Goal: Transaction & Acquisition: Purchase product/service

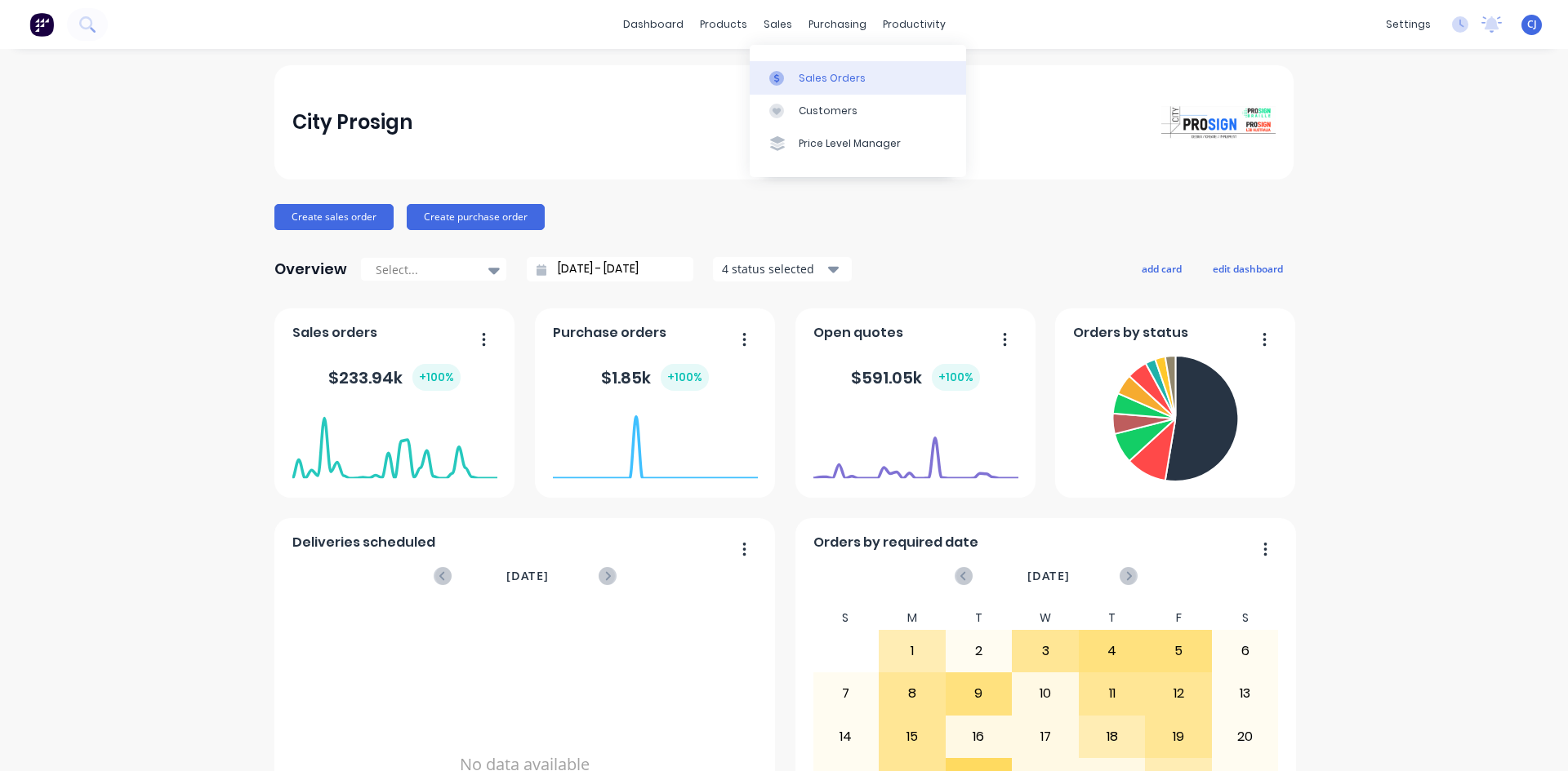
click at [794, 77] on link "Sales Orders" at bounding box center [857, 77] width 216 height 33
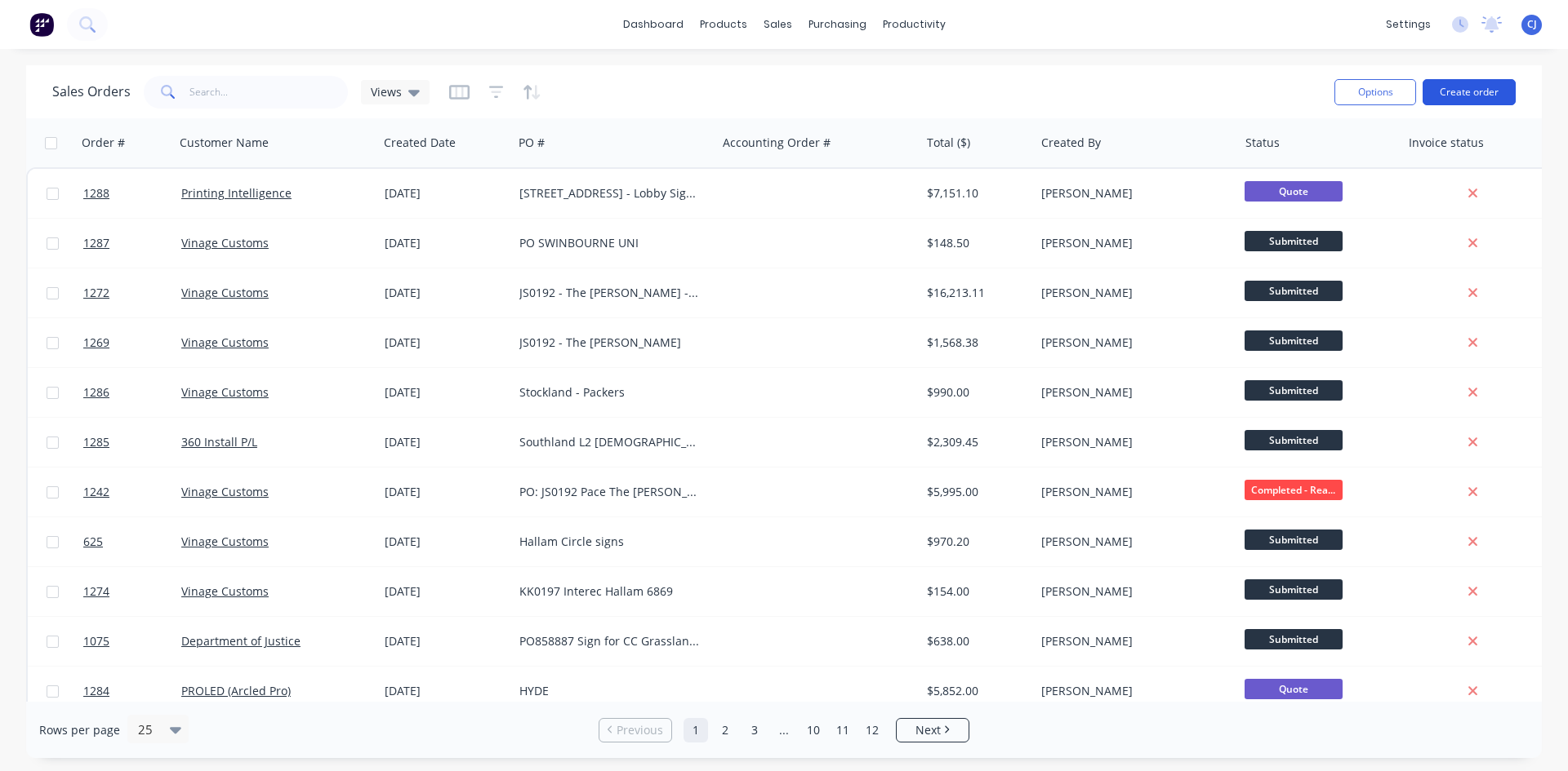
click at [1441, 99] on button "Create order" at bounding box center [1469, 92] width 93 height 26
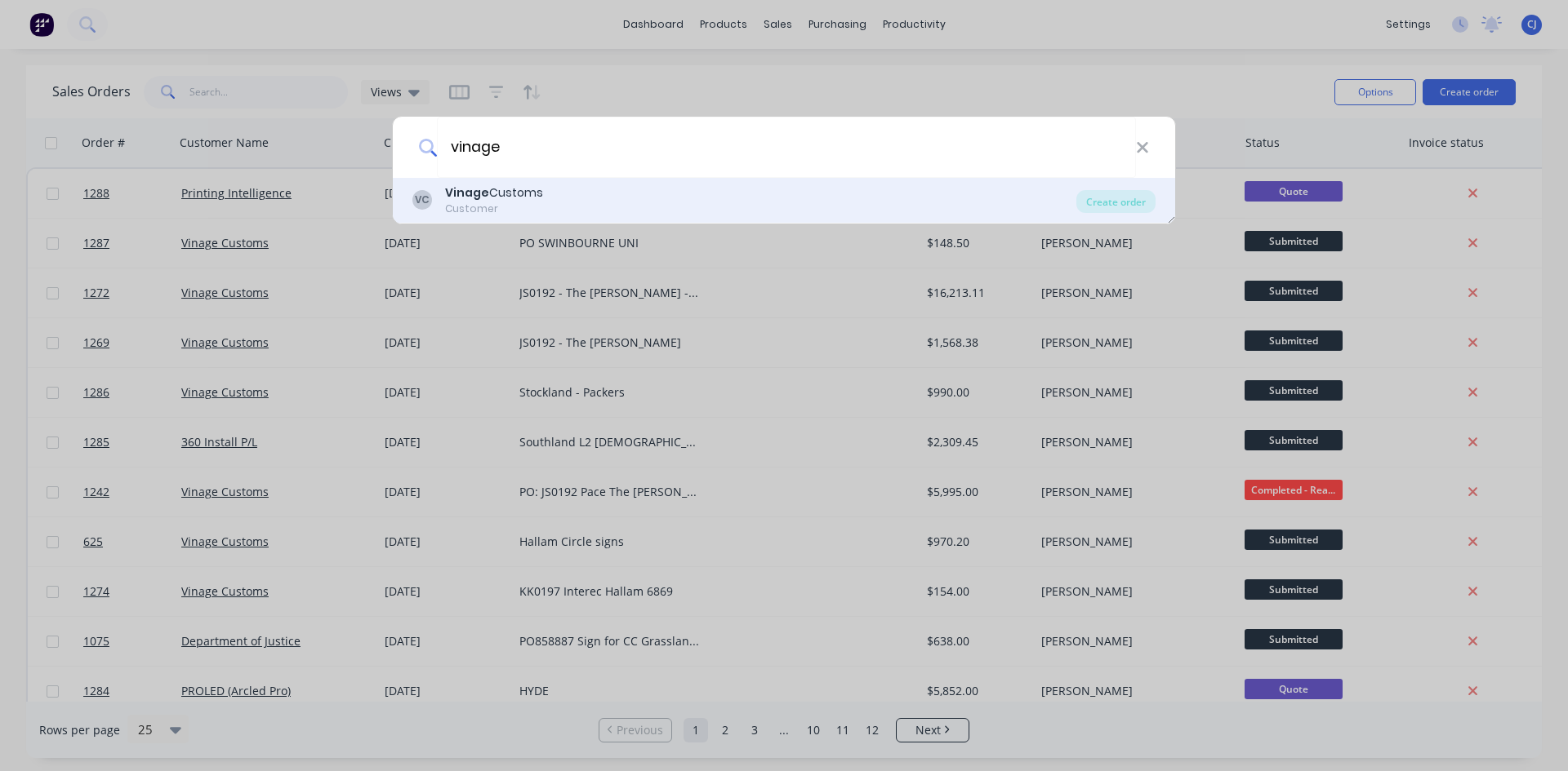
type input "vinage"
click at [536, 191] on div "Vinage Customs" at bounding box center [493, 192] width 98 height 17
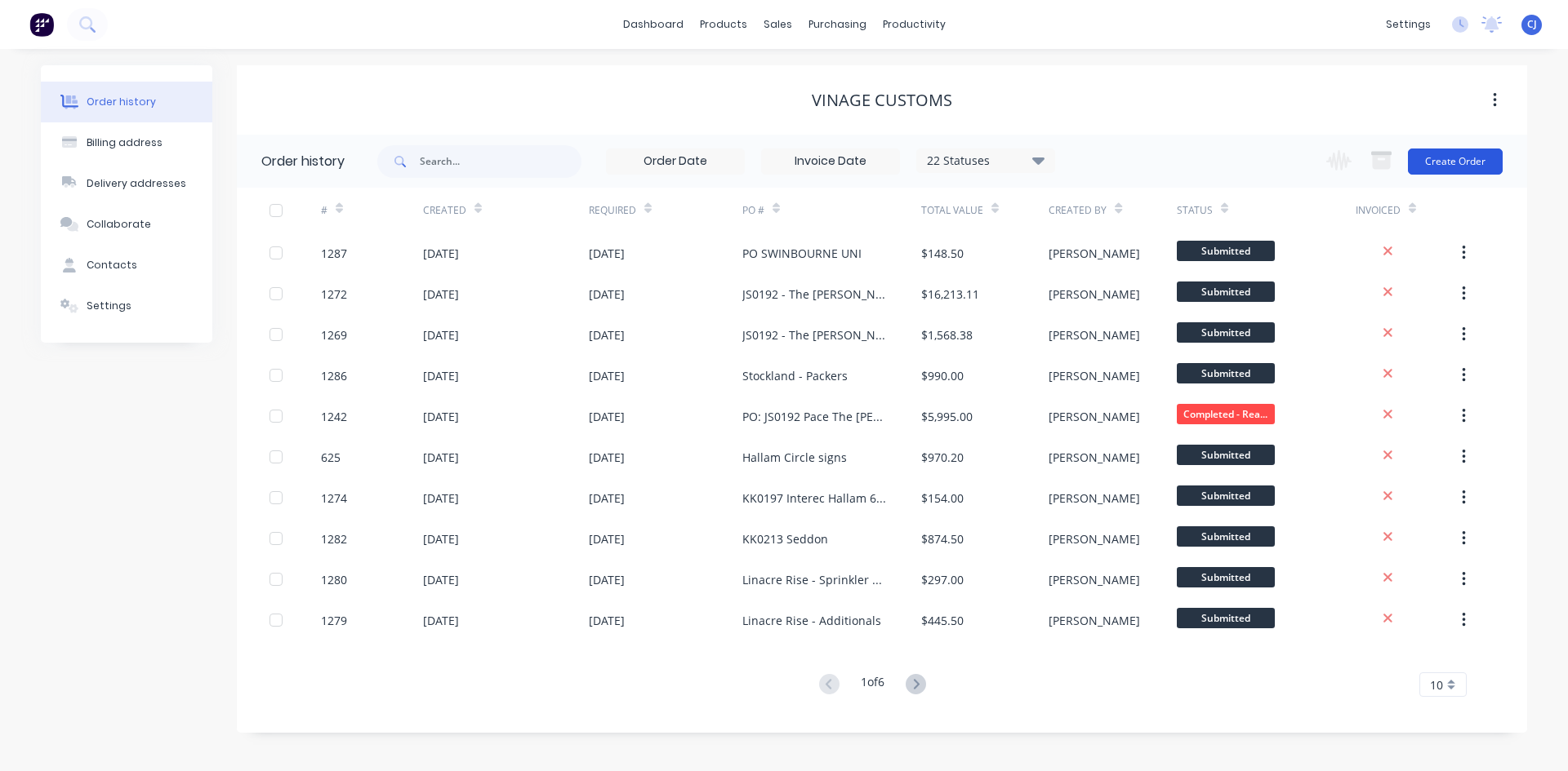
click at [1459, 159] on button "Create Order" at bounding box center [1455, 161] width 95 height 26
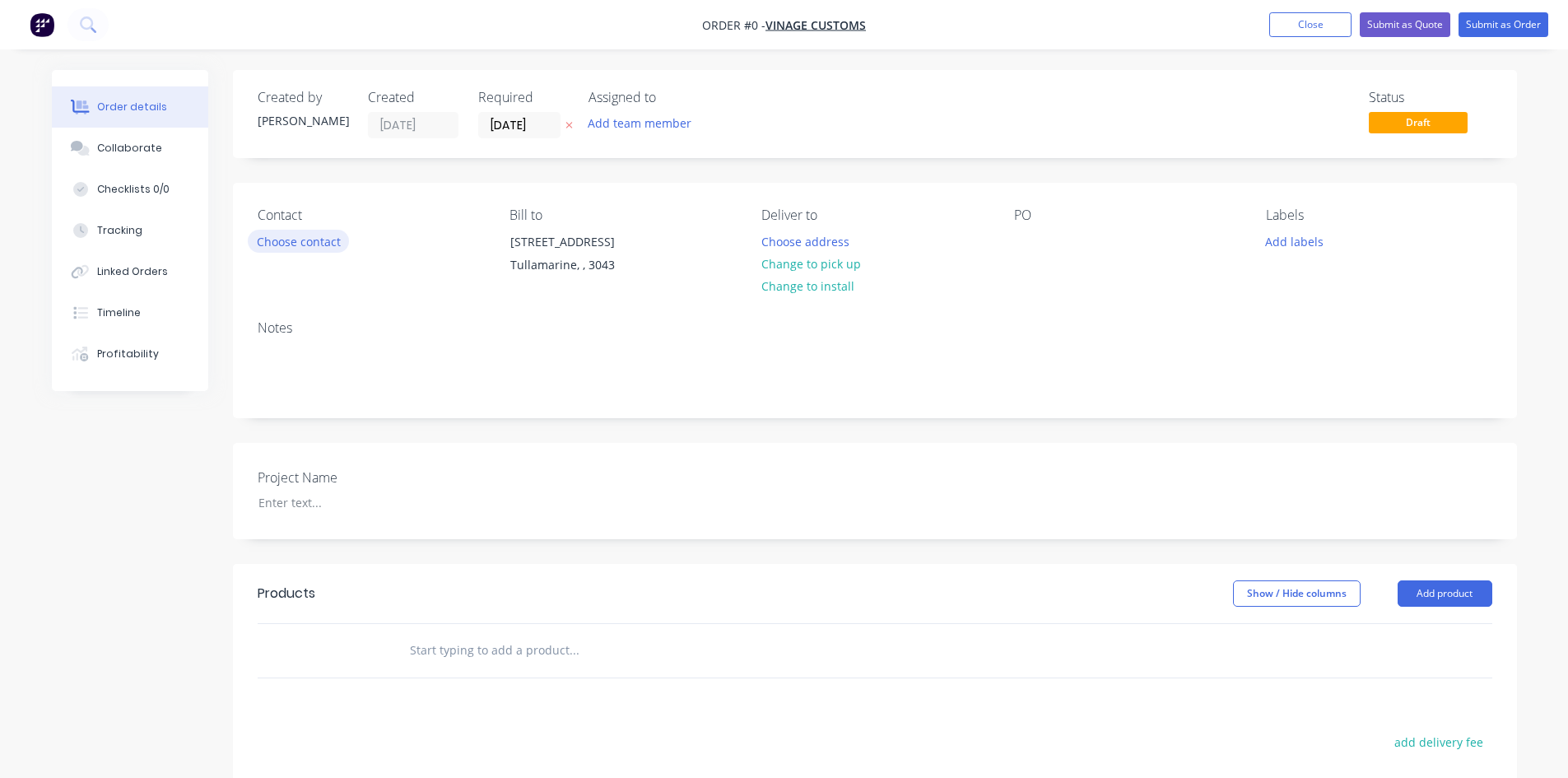
click at [336, 238] on button "Choose contact" at bounding box center [299, 241] width 101 height 22
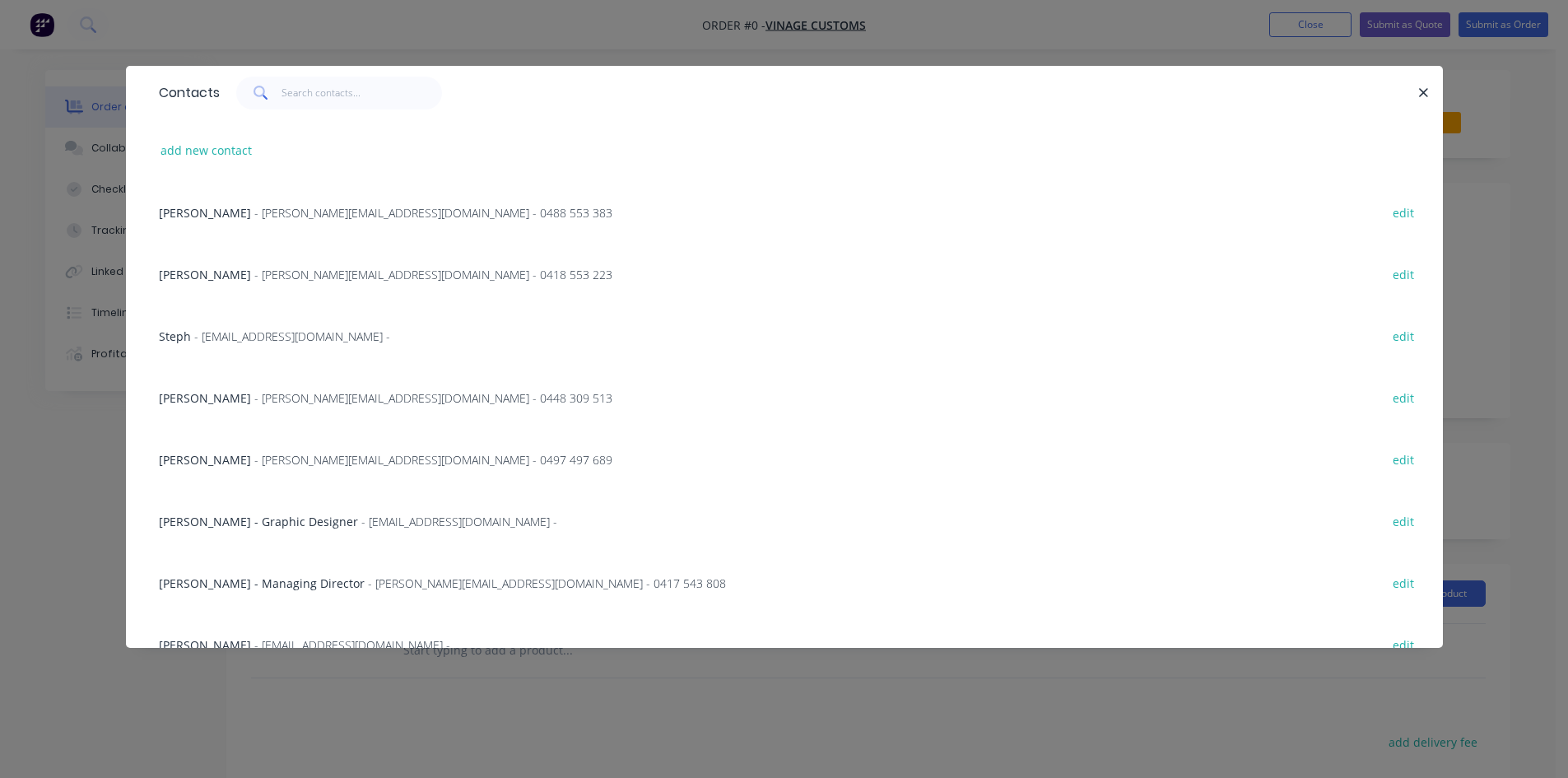
click at [255, 213] on span "- [PERSON_NAME][EMAIL_ADDRESS][DOMAIN_NAME] - 0488 553 383" at bounding box center [434, 212] width 358 height 16
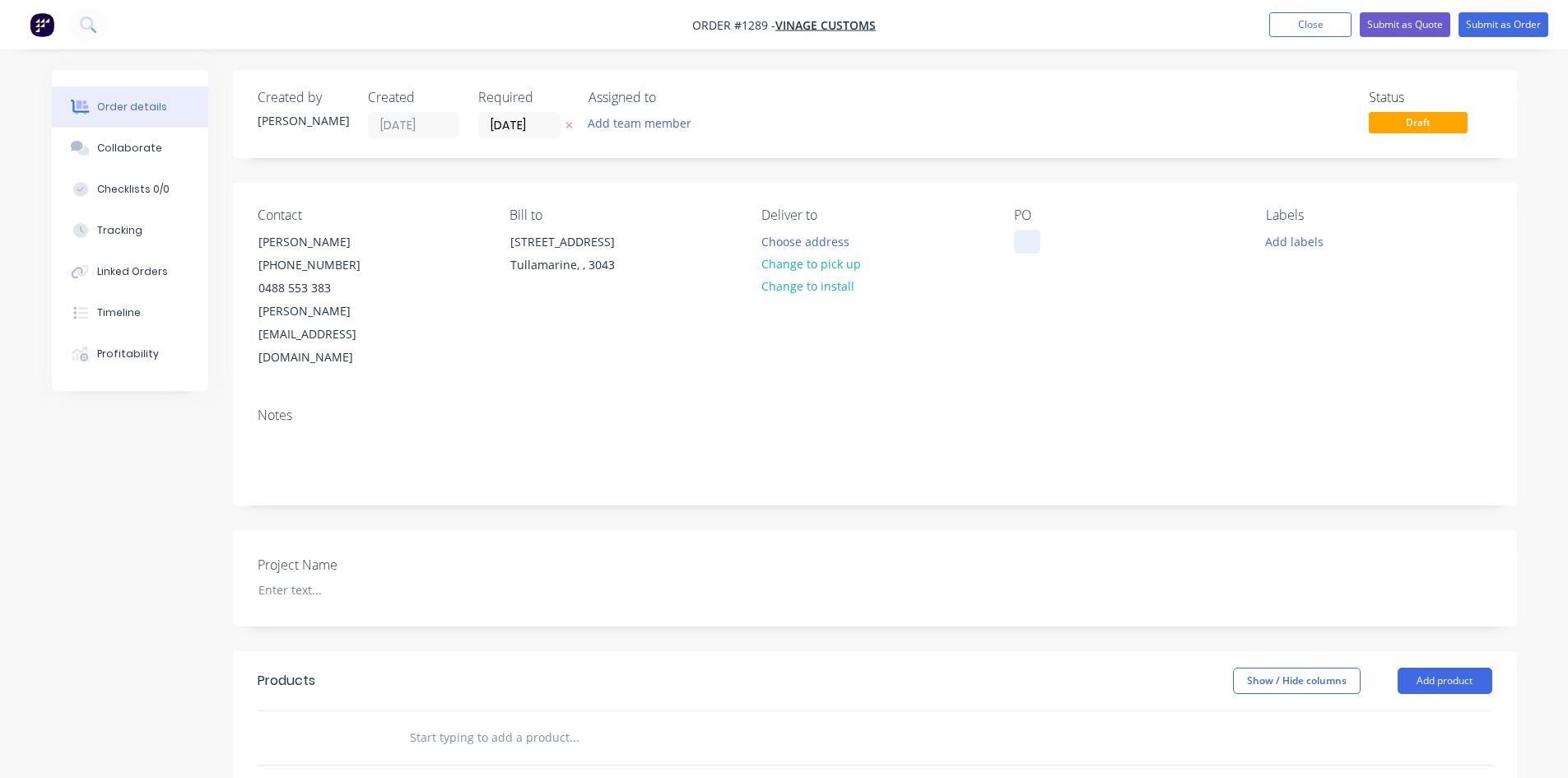
click at [1026, 239] on div at bounding box center [1028, 242] width 27 height 24
click at [443, 722] on input "text" at bounding box center [574, 738] width 329 height 33
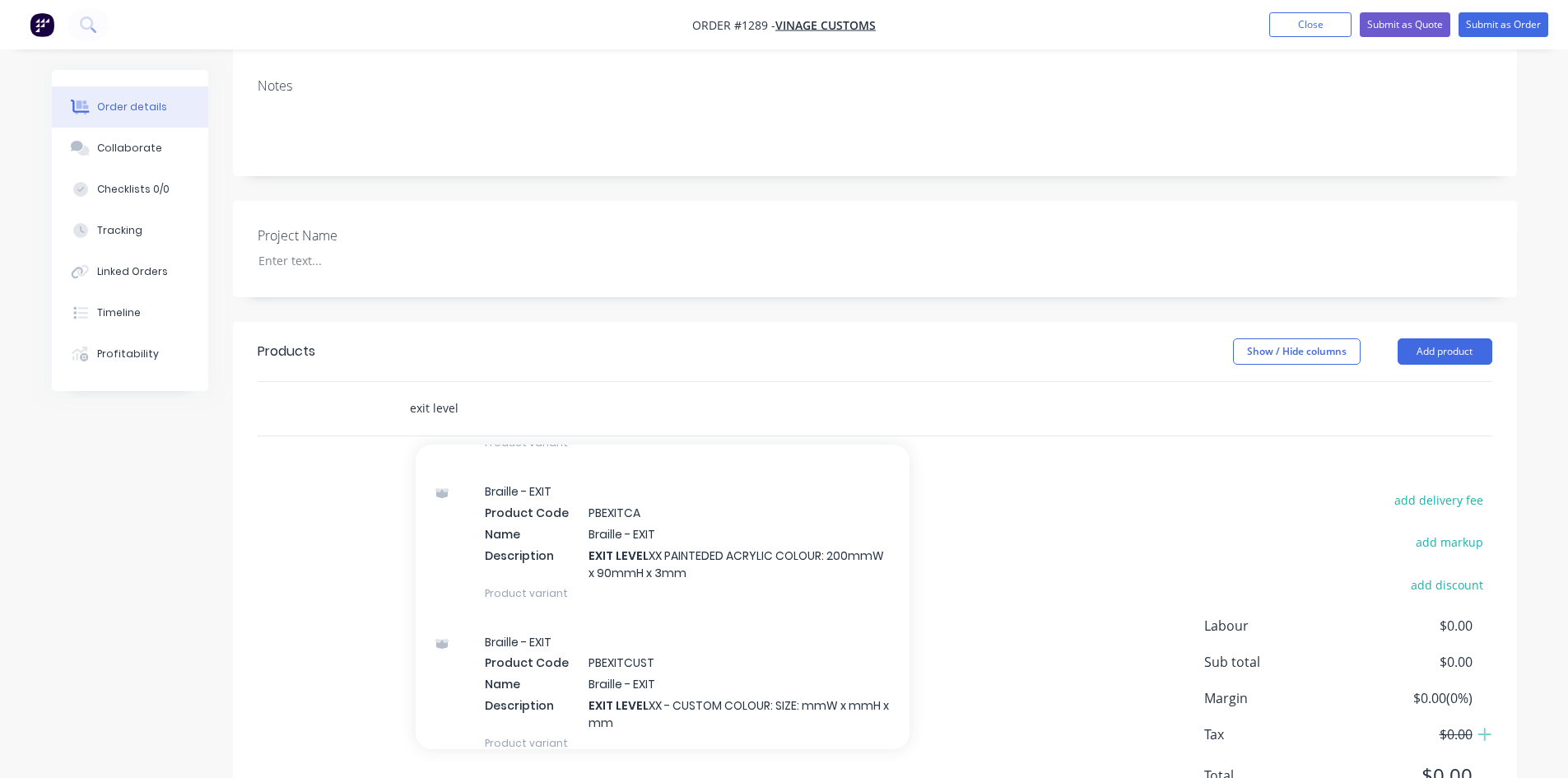
scroll to position [659, 0]
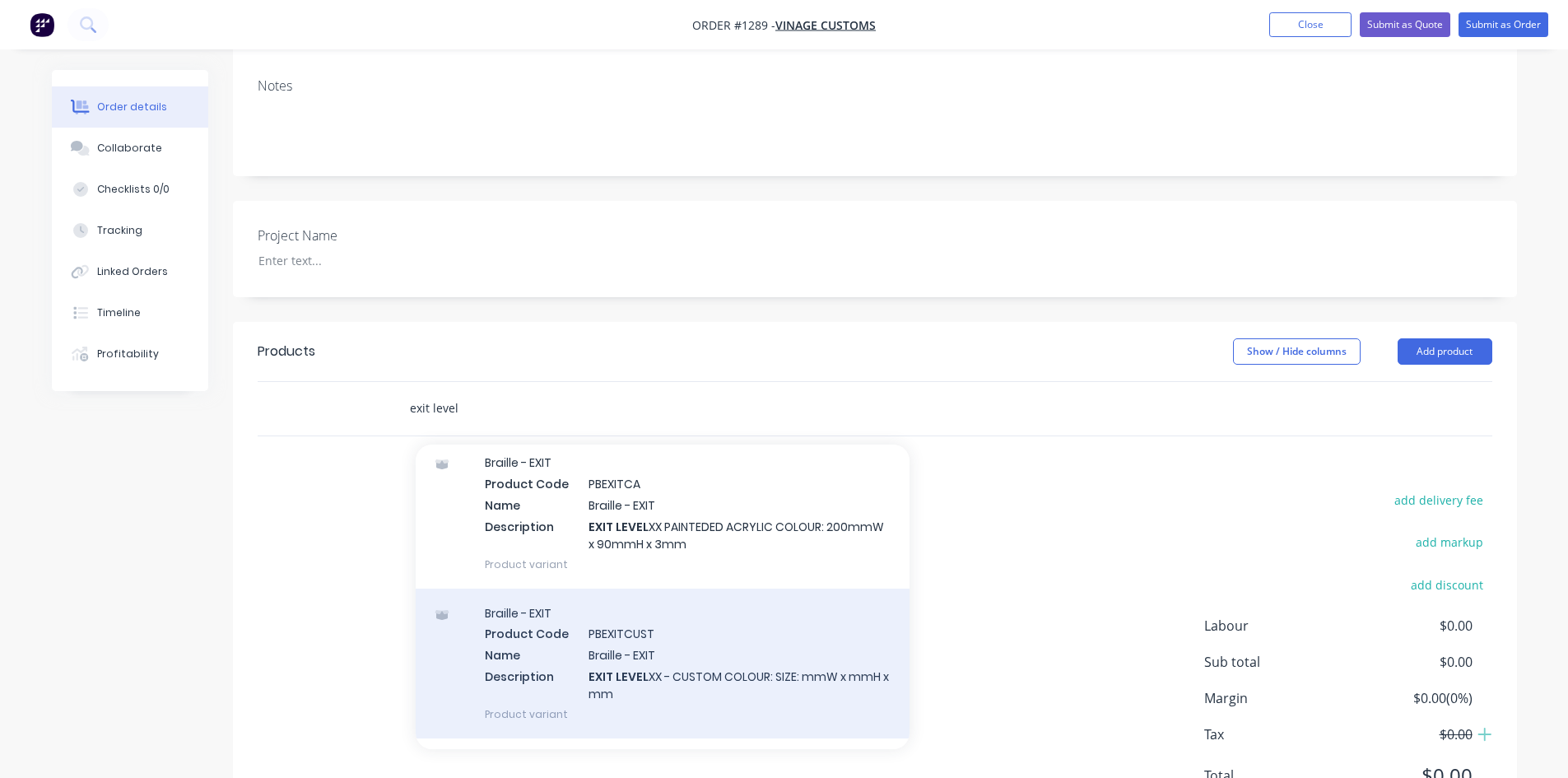
type input "exit level"
click at [783, 645] on div "Braille - EXIT Product Code PBEXITCUST Name Braille - EXIT Description EXIT LEV…" at bounding box center [662, 663] width 494 height 150
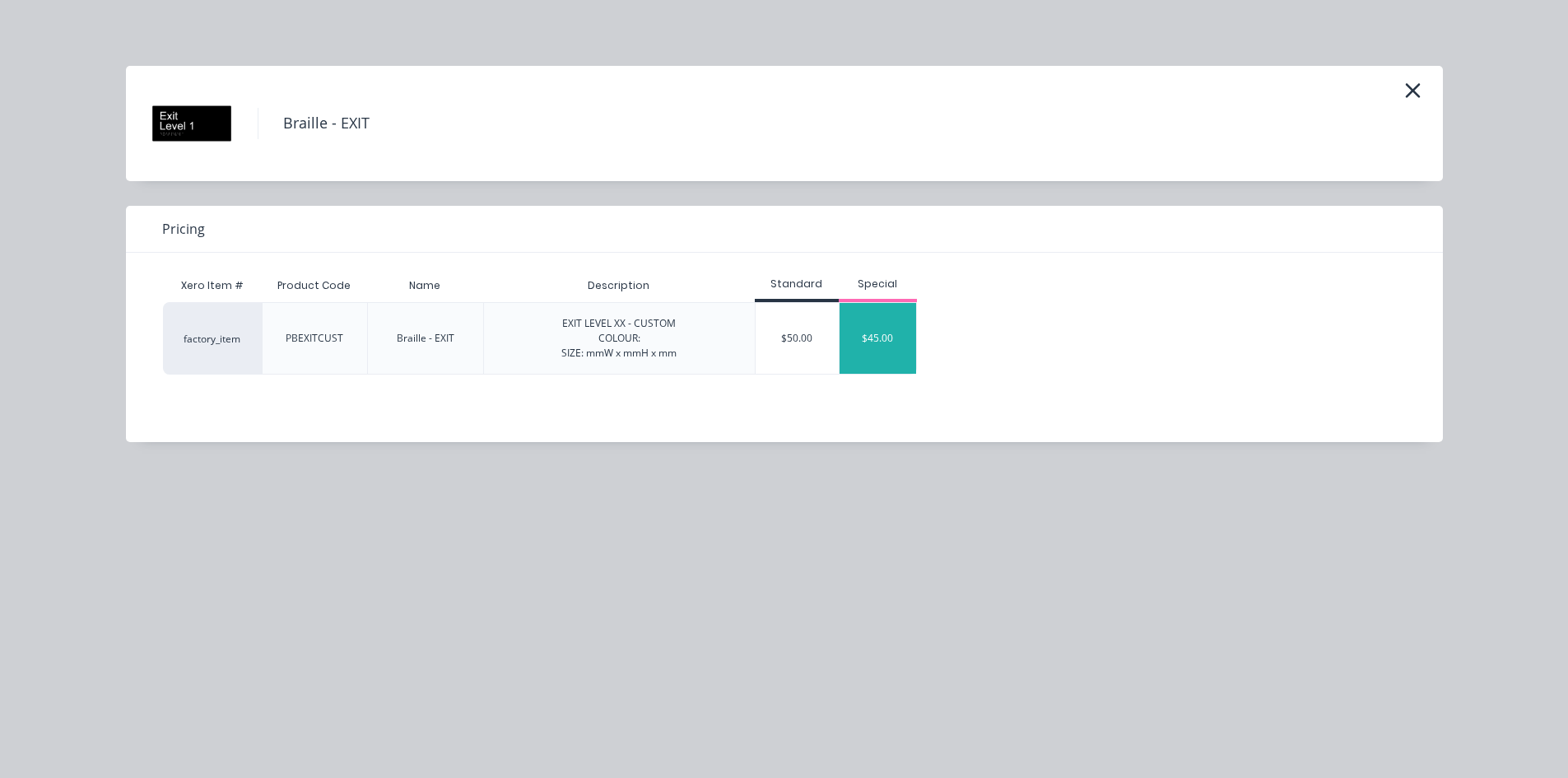
click at [889, 338] on div "$45.00" at bounding box center [879, 338] width 77 height 71
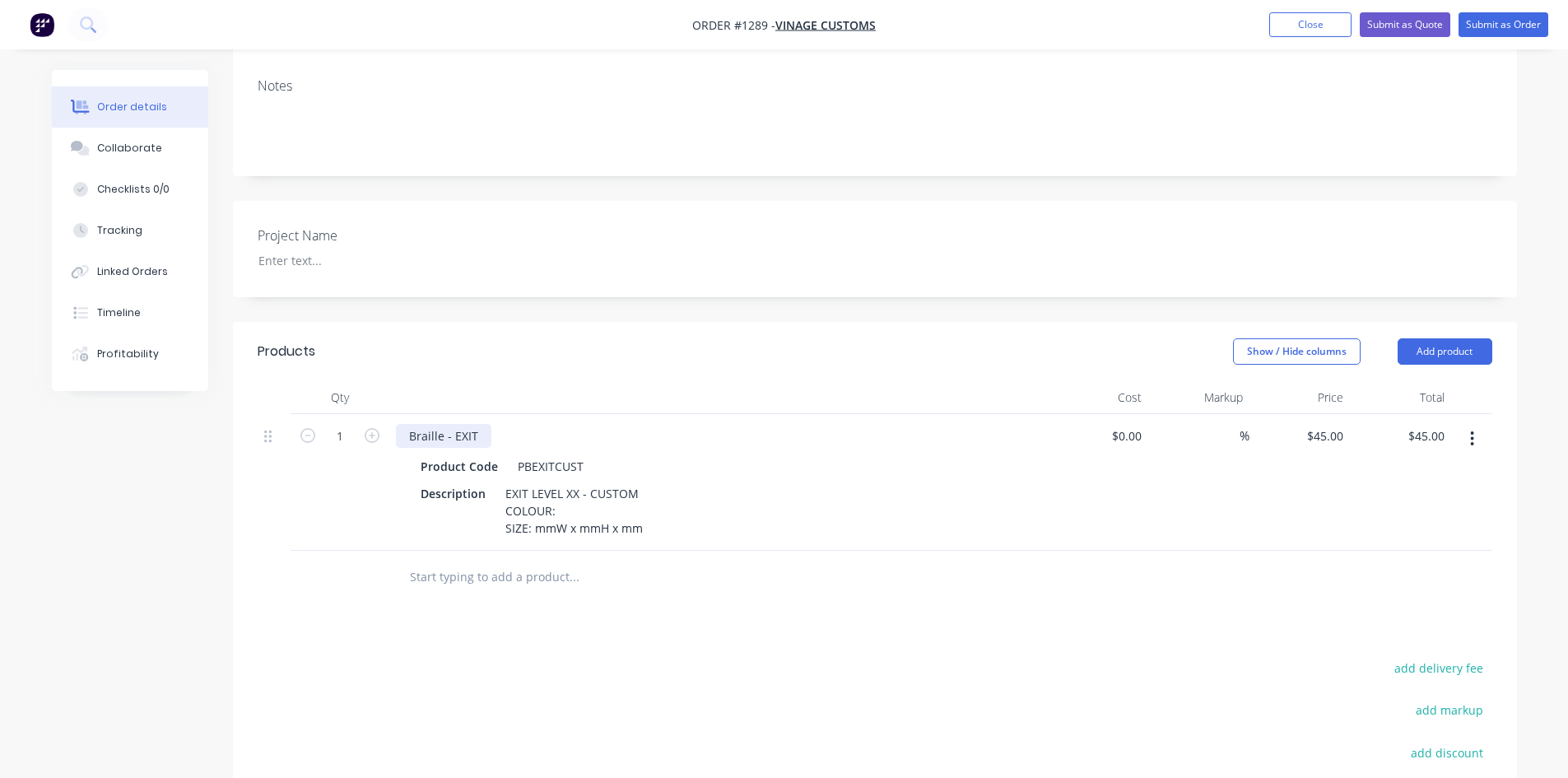
click at [485, 424] on div "Braille - EXIT" at bounding box center [444, 436] width 96 height 24
click at [372, 429] on icon "button" at bounding box center [372, 436] width 15 height 15
type input "2"
type input "$90.00"
click at [372, 429] on icon "button" at bounding box center [372, 436] width 15 height 15
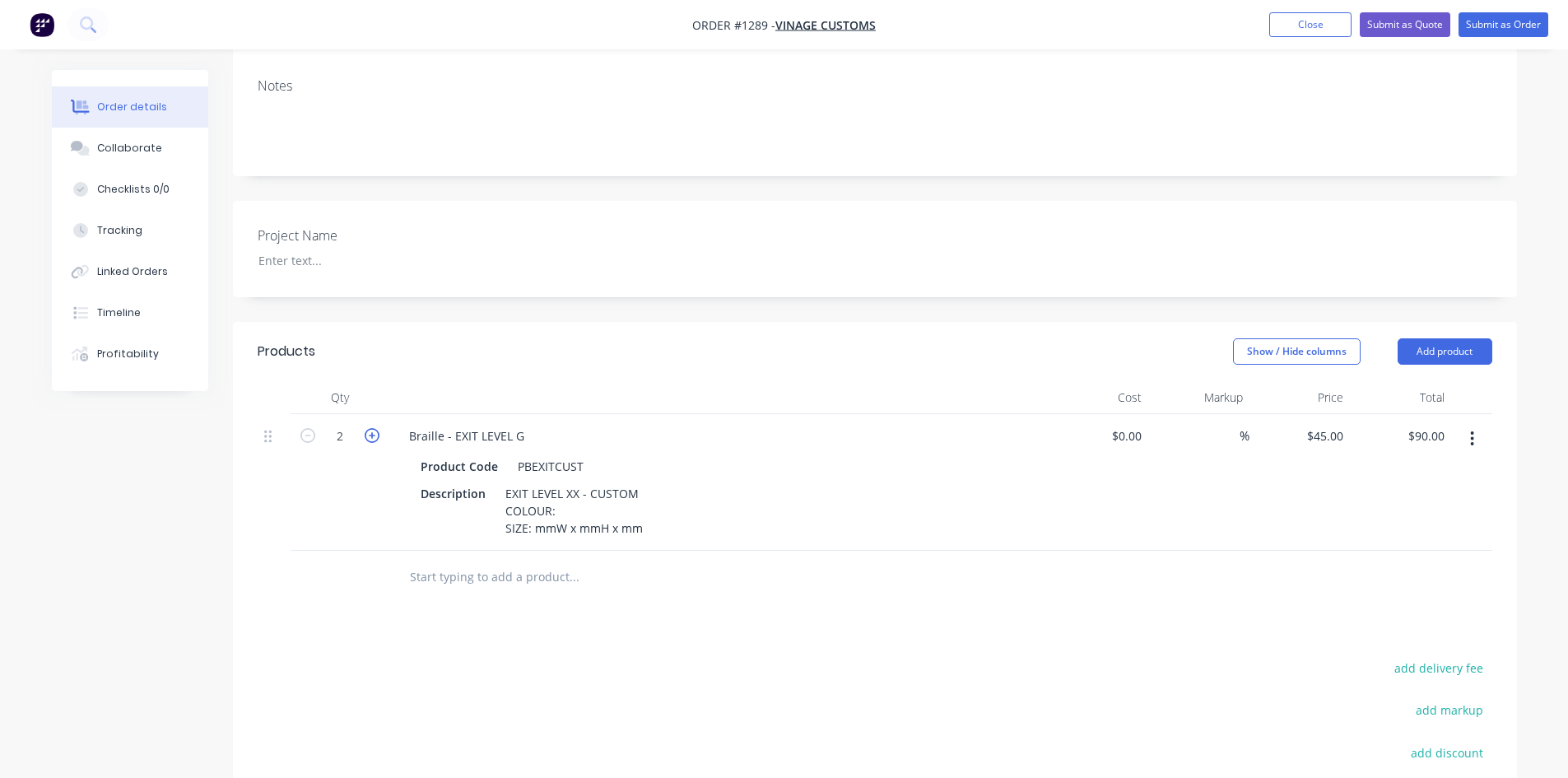
type input "3"
type input "$135.00"
click at [373, 429] on icon "button" at bounding box center [372, 436] width 15 height 15
type input "4"
type input "$180.00"
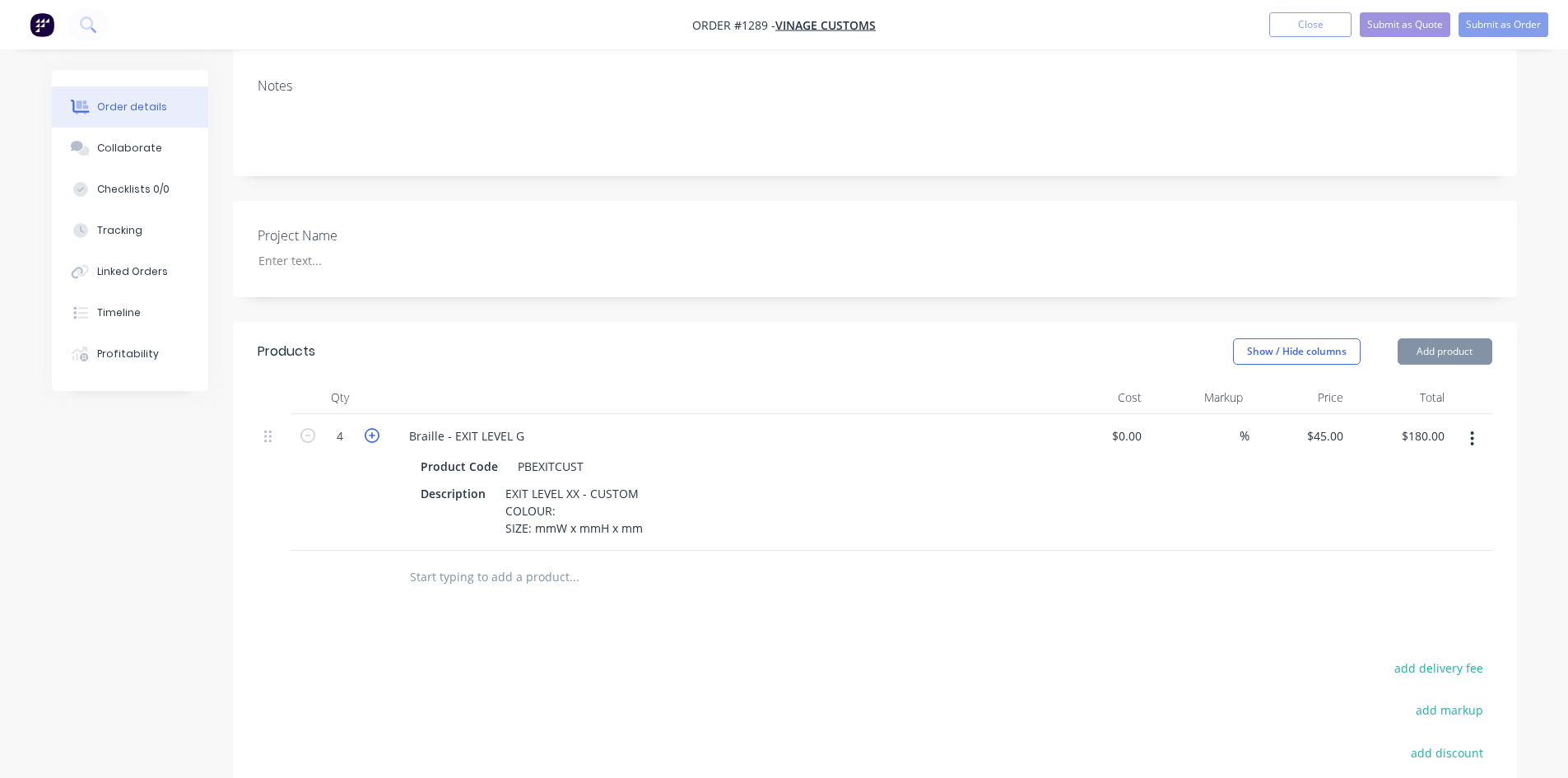
click at [374, 429] on icon "button" at bounding box center [372, 436] width 15 height 15
type input "5"
type input "$225.00"
click at [374, 429] on icon "button" at bounding box center [372, 436] width 15 height 15
type input "6"
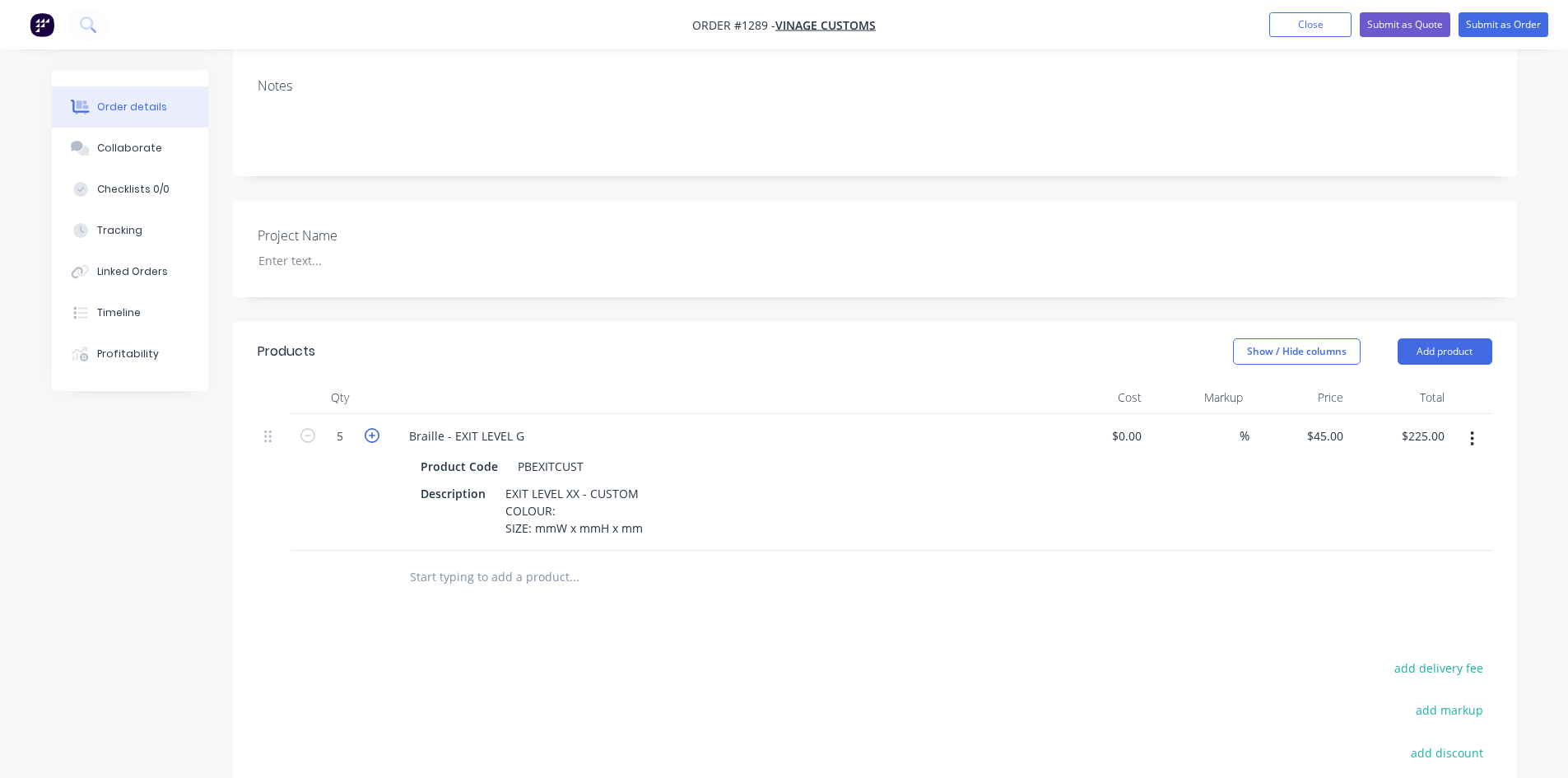
type input "$270.00"
click at [374, 429] on icon "button" at bounding box center [372, 436] width 15 height 15
type input "7"
type input "$315.00"
click at [374, 429] on icon "button" at bounding box center [372, 436] width 15 height 15
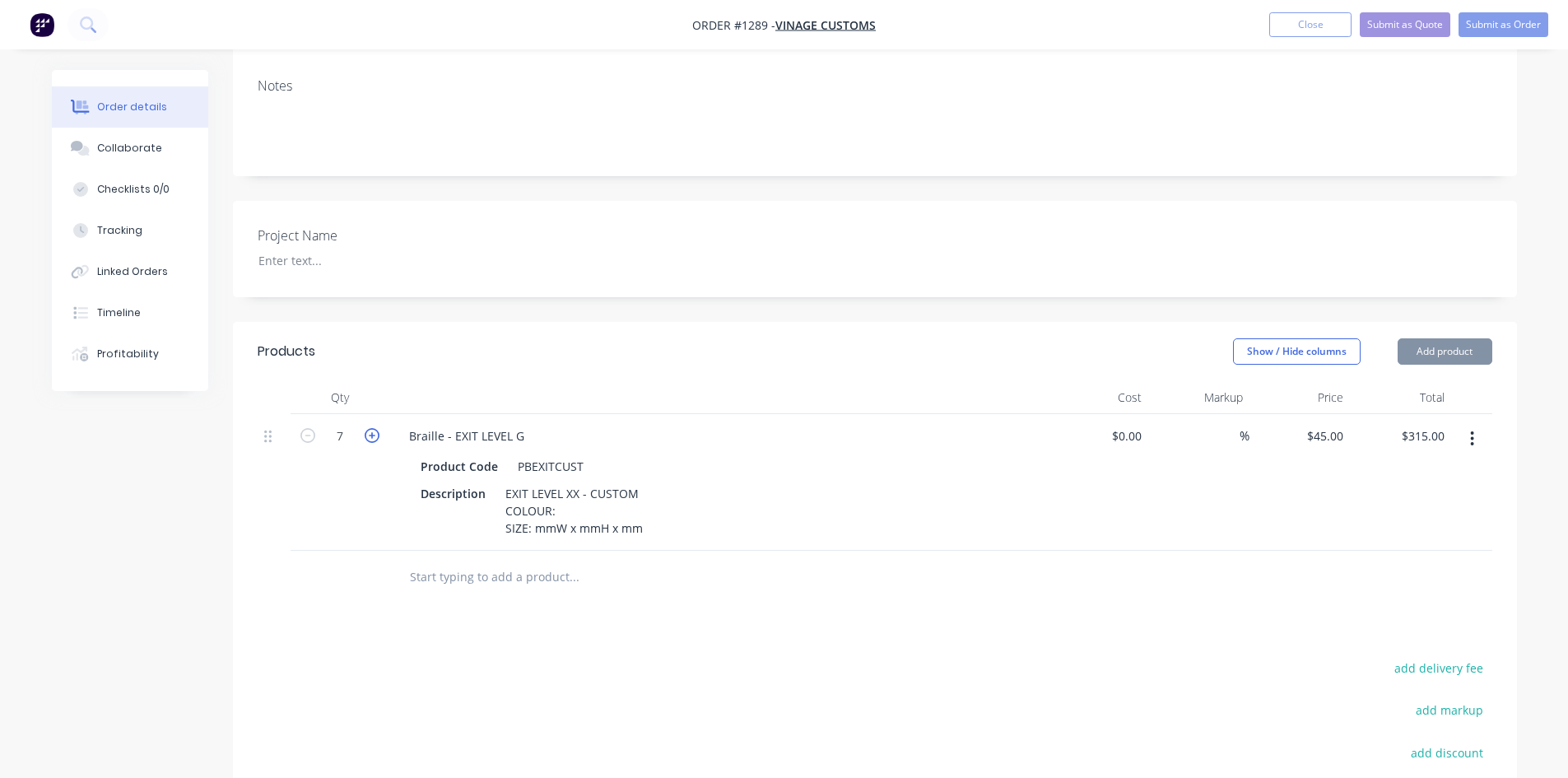
type input "8"
type input "$360.00"
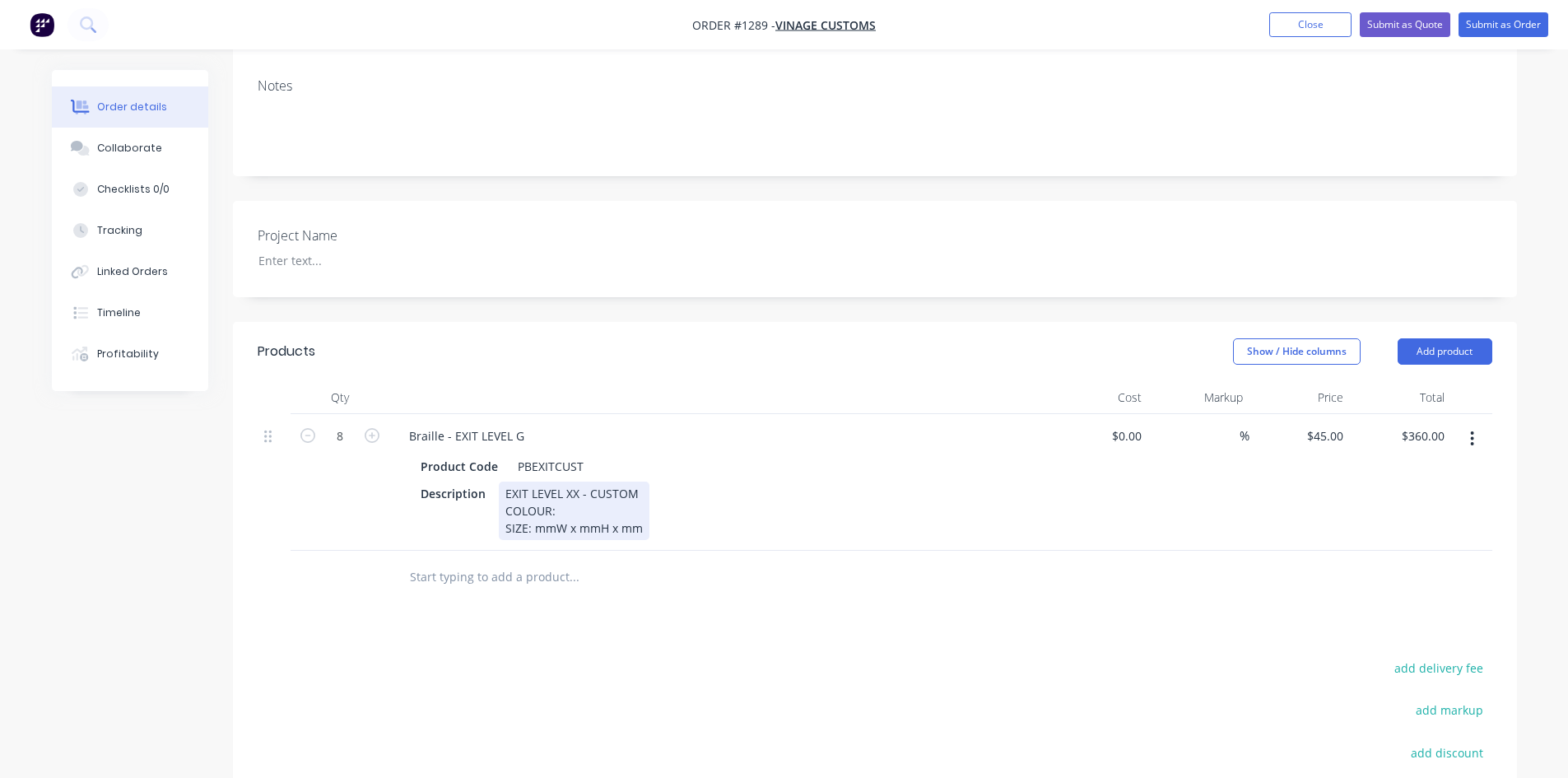
click at [601, 482] on div "EXIT LEVEL XX - CUSTOM COLOUR: SIZE: mmW x mmH x mm" at bounding box center [574, 511] width 151 height 59
drag, startPoint x: 562, startPoint y: 448, endPoint x: 647, endPoint y: 482, distance: 91.5
click at [647, 482] on div "Description EXIT LEVEL XX - CUSTOM COLOUR: SIZE: mmW x mmH x mm" at bounding box center [716, 511] width 603 height 59
paste div
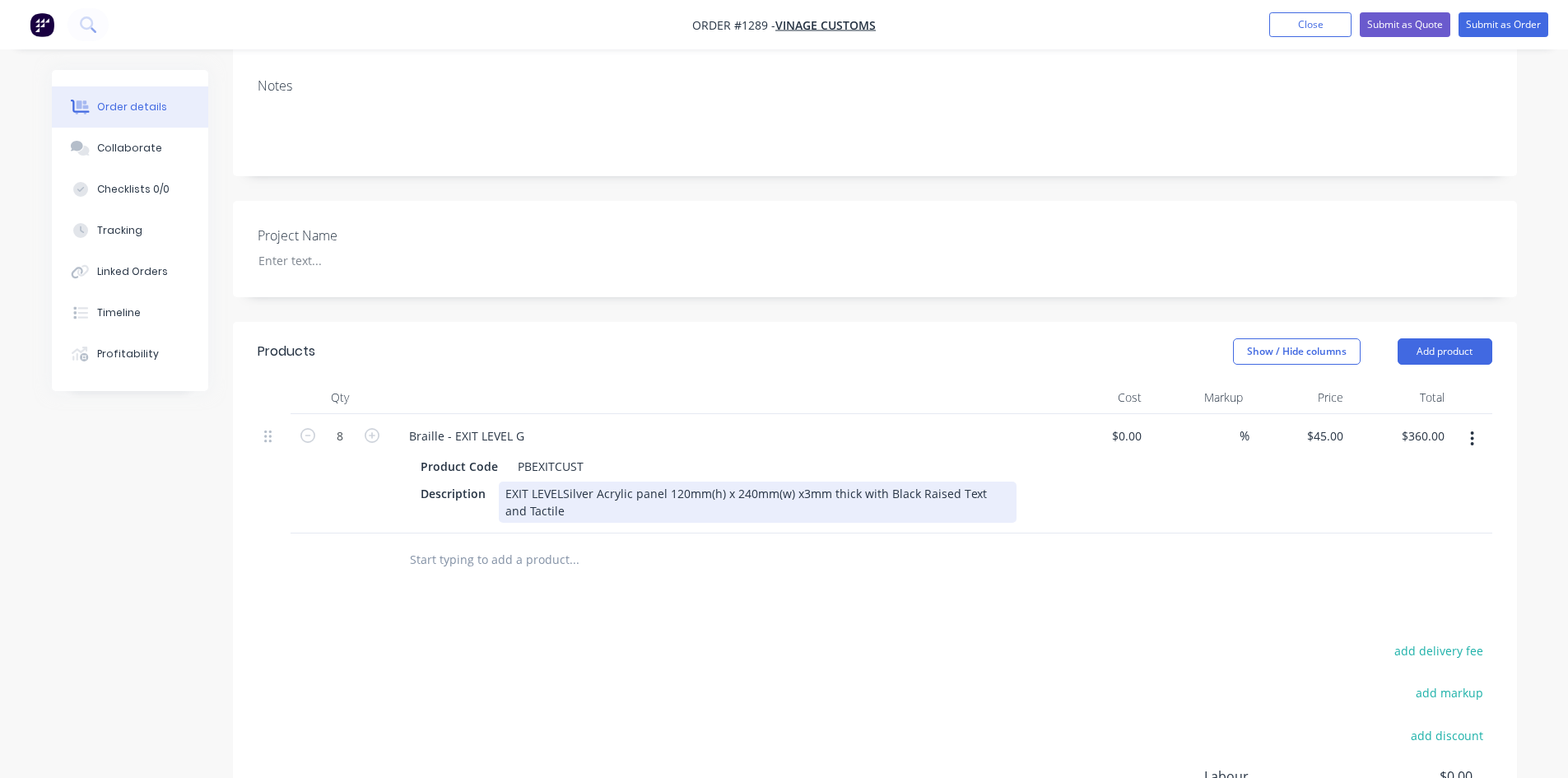
click at [560, 482] on div "EXIT LEVELSilver Acrylic panel 120mm(h) x 240mm(w) x3mm thick with Black Raised…" at bounding box center [757, 502] width 517 height 41
click at [801, 382] on div at bounding box center [719, 398] width 659 height 33
click at [786, 564] on div "Products Show / Hide columns Add product Qty Cost Markup Price Total 8 Braille …" at bounding box center [874, 652] width 1284 height 660
click at [485, 543] on input "text" at bounding box center [574, 560] width 329 height 33
click at [1470, 424] on button "button" at bounding box center [1472, 439] width 39 height 29
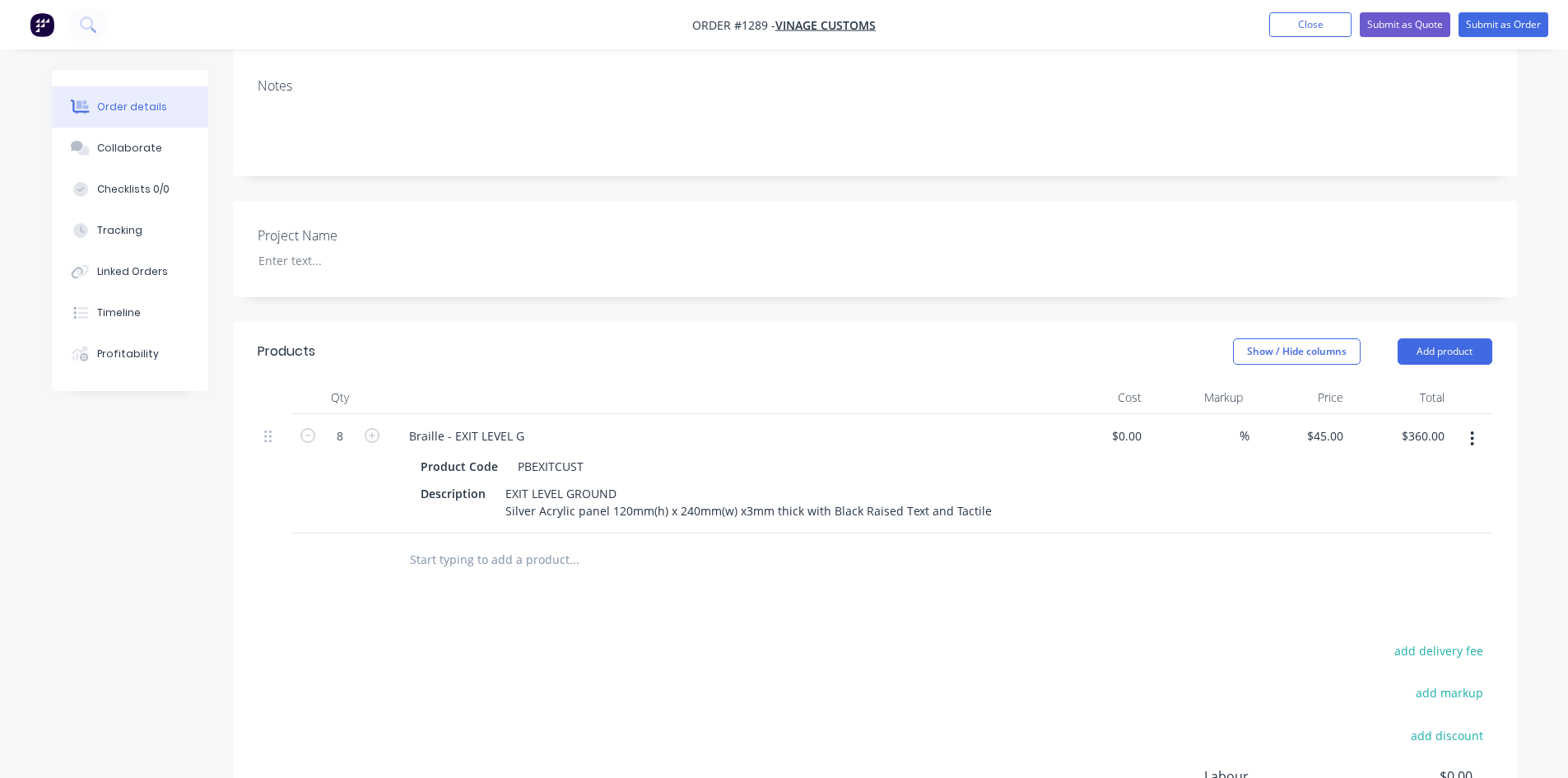
click at [511, 543] on input "text" at bounding box center [574, 560] width 329 height 33
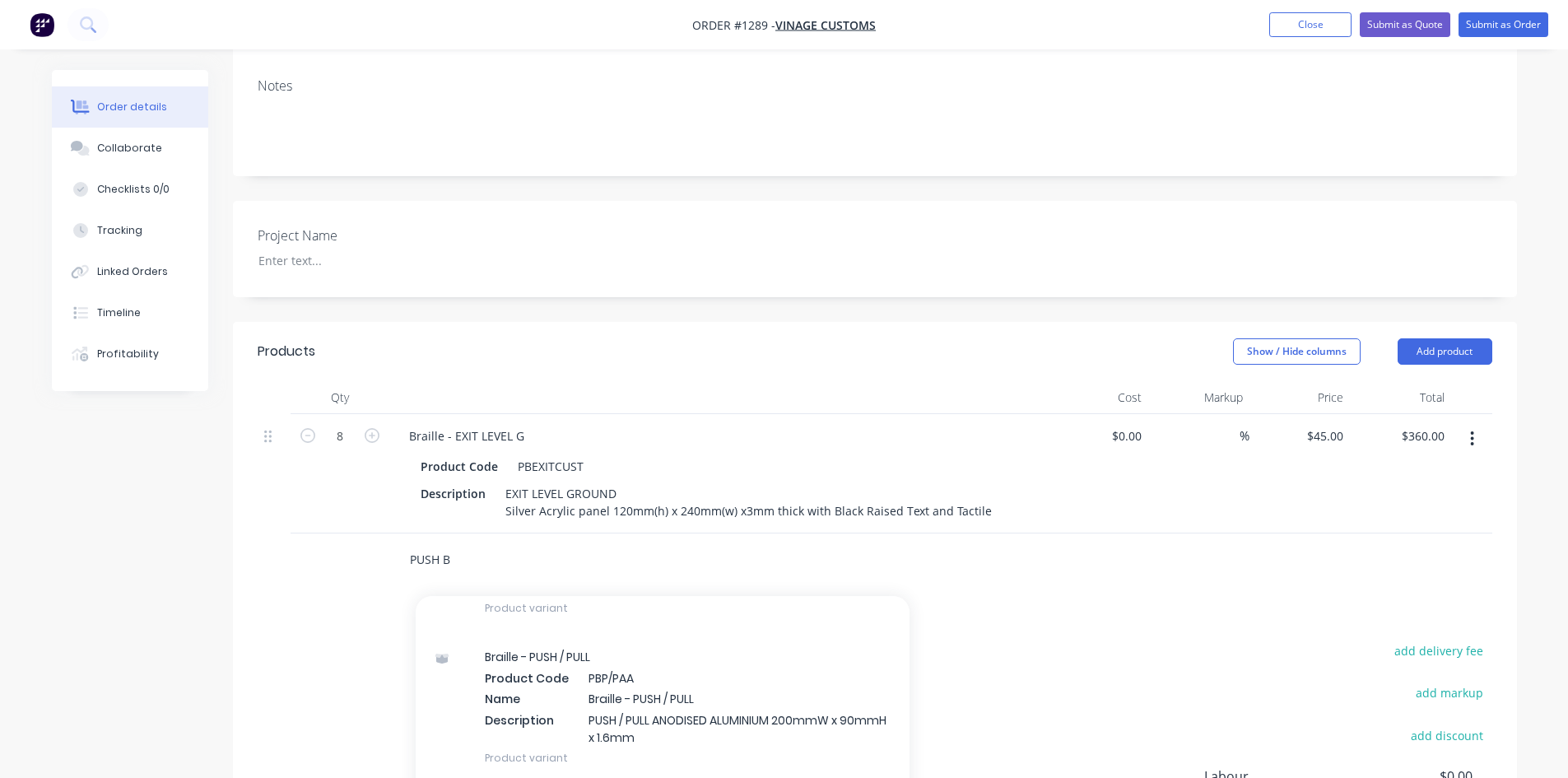
scroll to position [0, 0]
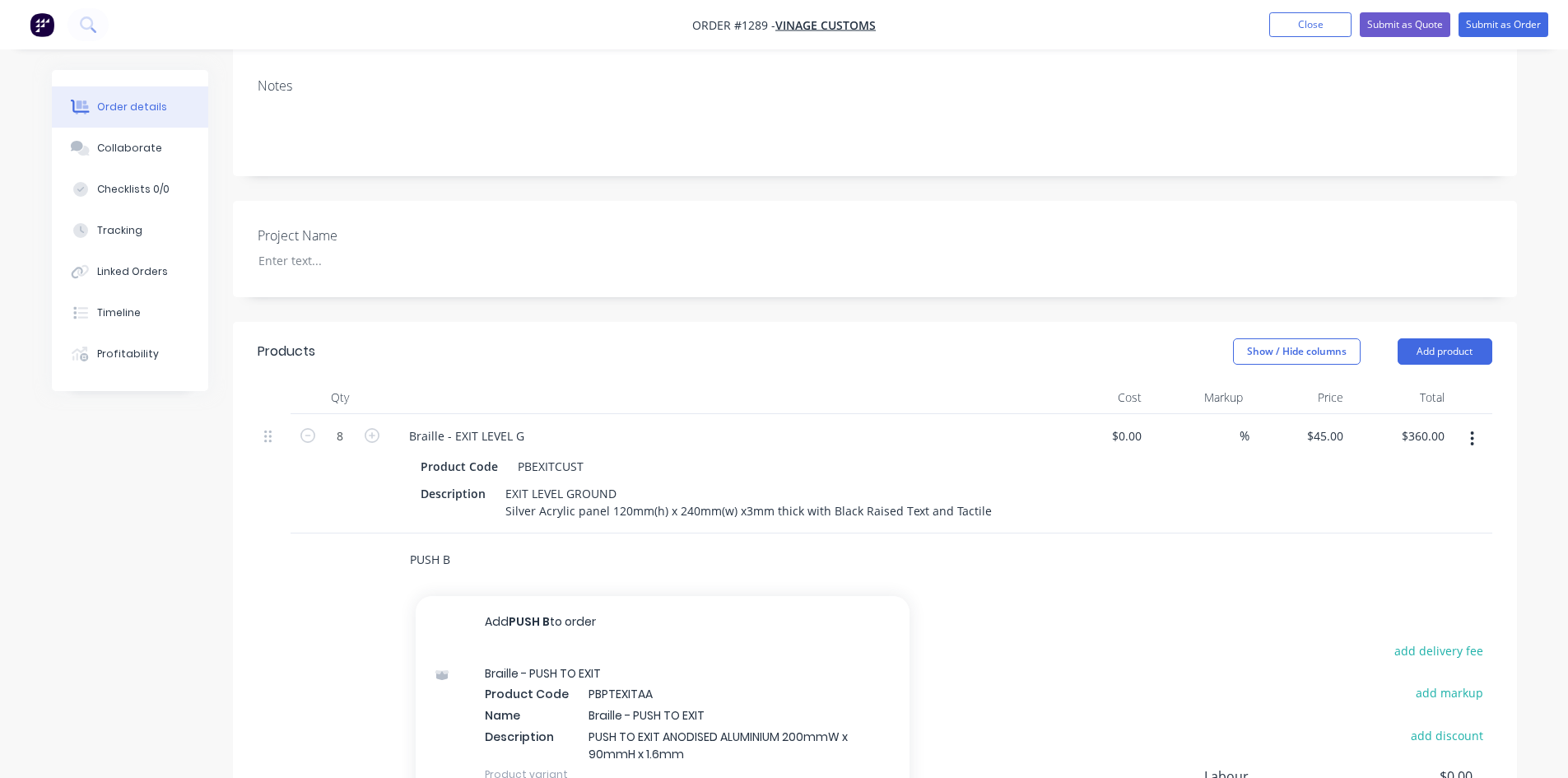
type input "PUSH B"
click at [647, 685] on div "Braille - PUSH TO EXIT Product Code PBPTEXITAA Name Braille - PUSH TO EXIT Desc…" at bounding box center [662, 724] width 494 height 150
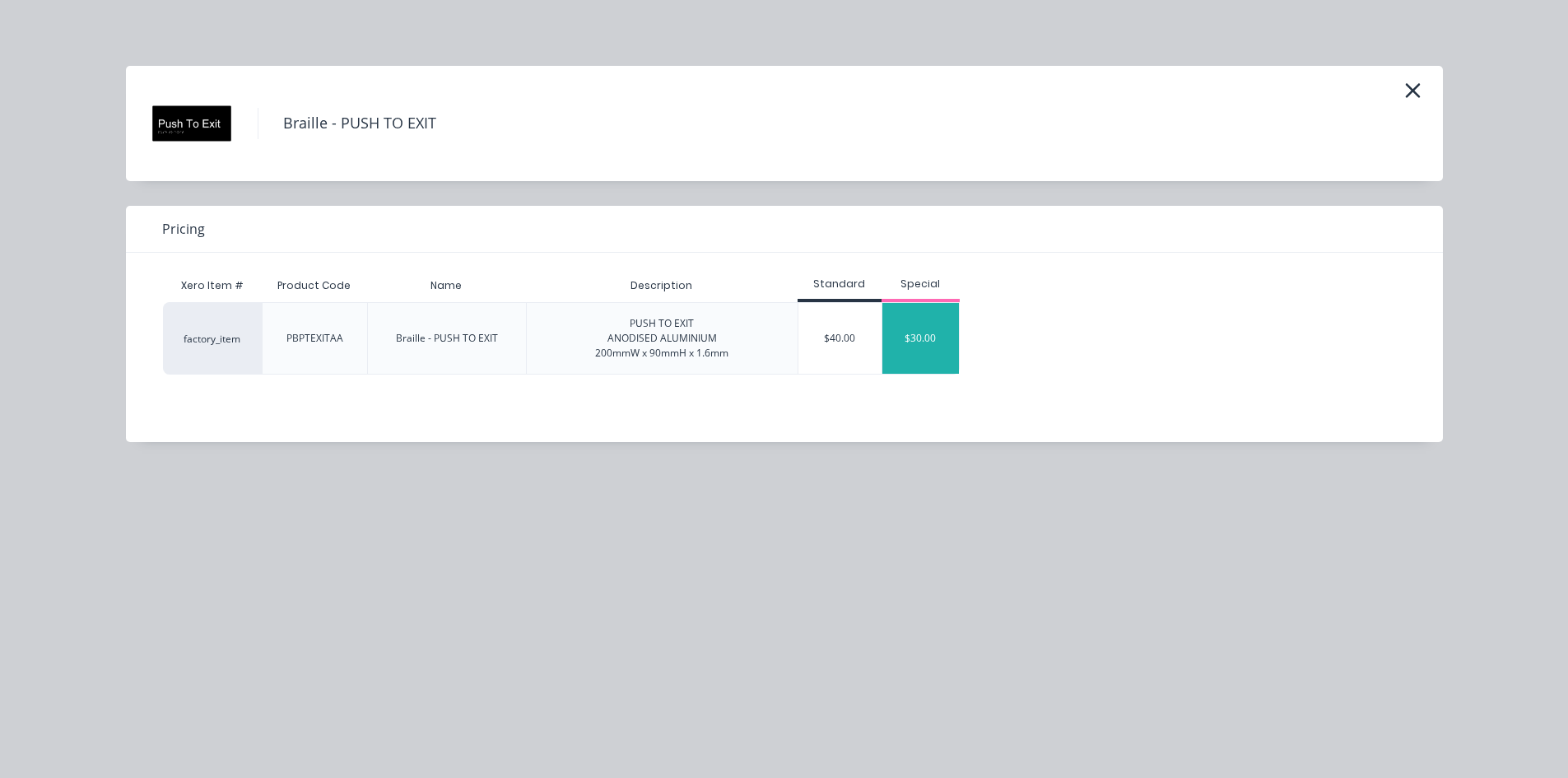
click at [921, 341] on div "$30.00" at bounding box center [921, 338] width 77 height 71
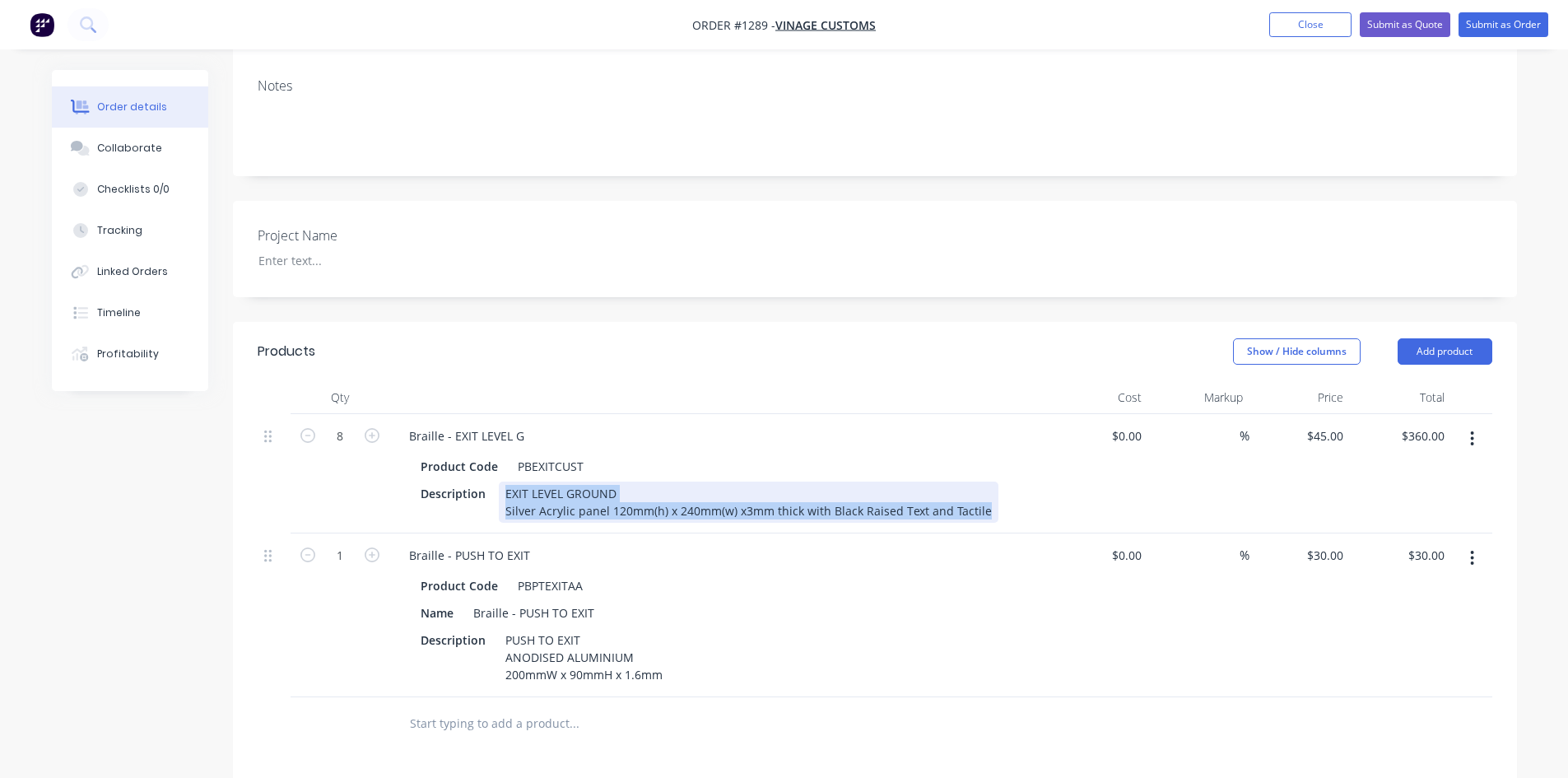
drag, startPoint x: 499, startPoint y: 446, endPoint x: 710, endPoint y: 436, distance: 211.2
click at [991, 482] on div "Description EXIT LEVEL GROUND Silver Acrylic panel 120mm(h) x 240mm(w) x3mm thi…" at bounding box center [716, 502] width 603 height 41
click at [582, 482] on div "EXIT LEVEL GROUND Silver Acrylic panel 120mm(h) x 240mm(w) x3mm thick with Blac…" at bounding box center [749, 502] width 500 height 41
drag, startPoint x: 503, startPoint y: 465, endPoint x: 986, endPoint y: 463, distance: 483.0
click at [986, 482] on div "Description EXIT LEVEL GROUND Silver Acrylic panel 120mm(h) x 240mm(w) x3mm thi…" at bounding box center [716, 502] width 603 height 41
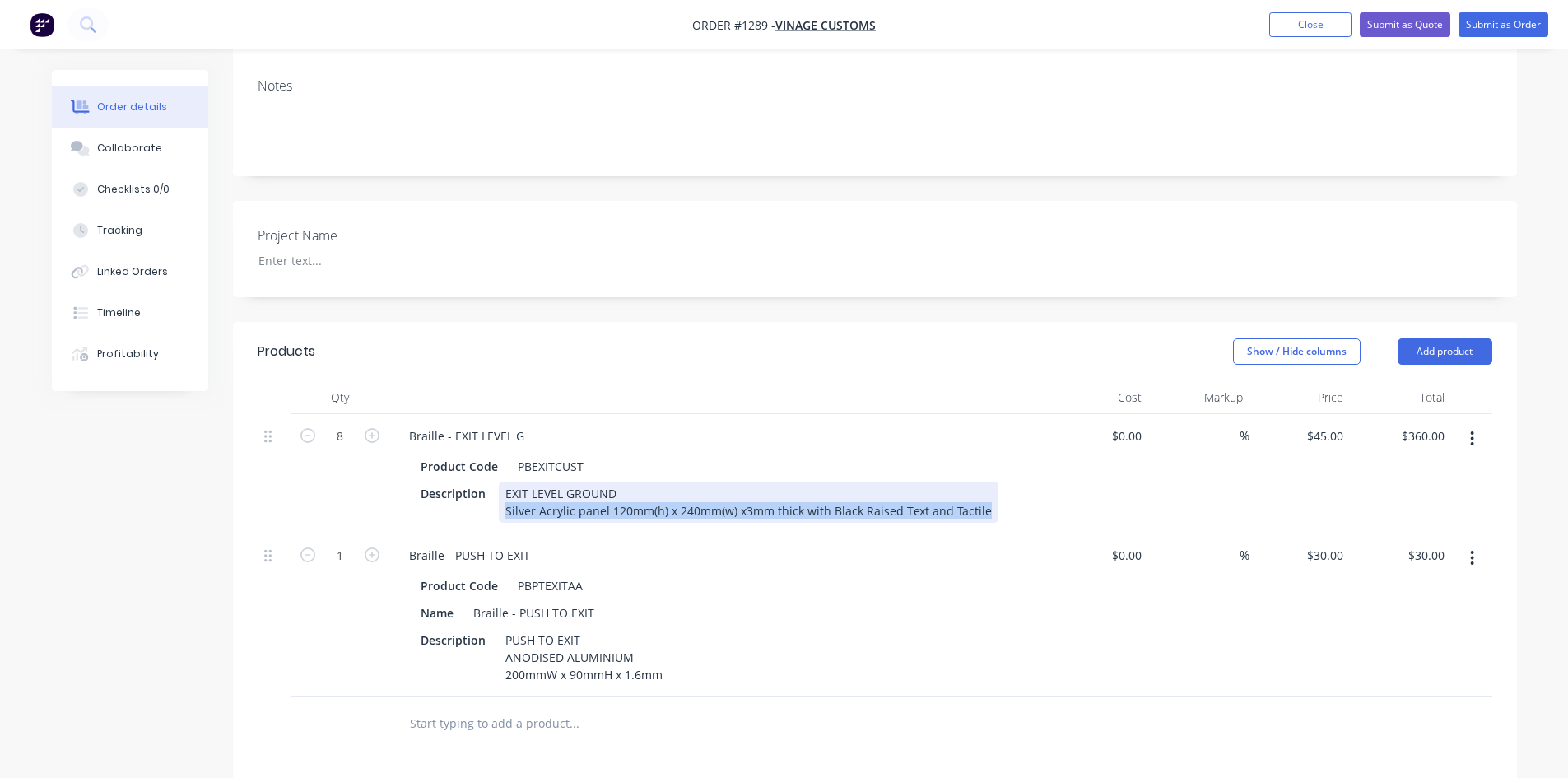
copy div "Silver Acrylic panel 120mm(h) x 240mm(w) x3mm thick with Black Raised Text and …"
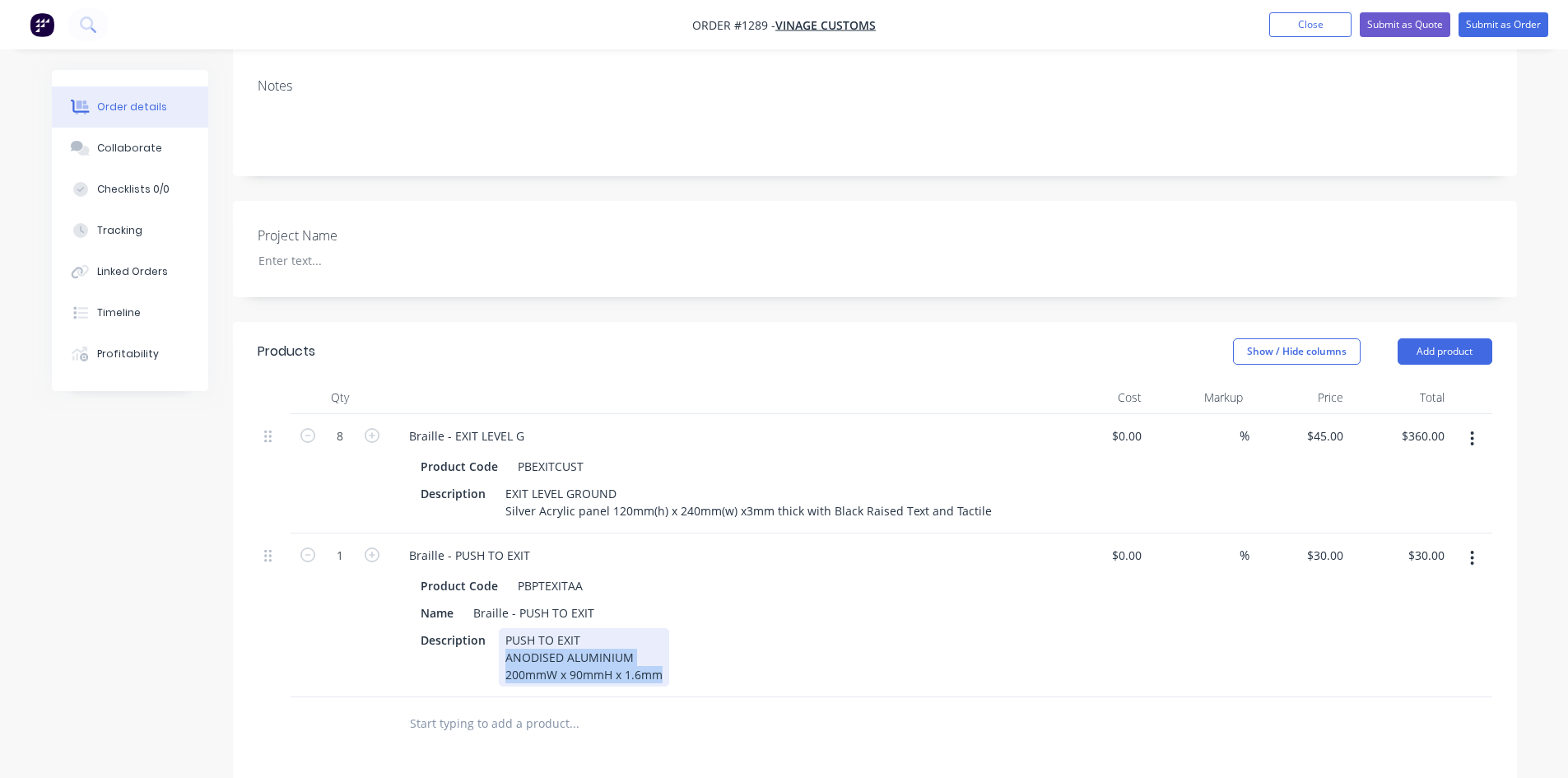
drag, startPoint x: 502, startPoint y: 610, endPoint x: 687, endPoint y: 650, distance: 189.3
click at [687, 650] on div "Braille - PUSH TO EXIT Product Code PBPTEXITAA Name Braille - PUSH TO EXIT Desc…" at bounding box center [719, 615] width 659 height 164
paste div
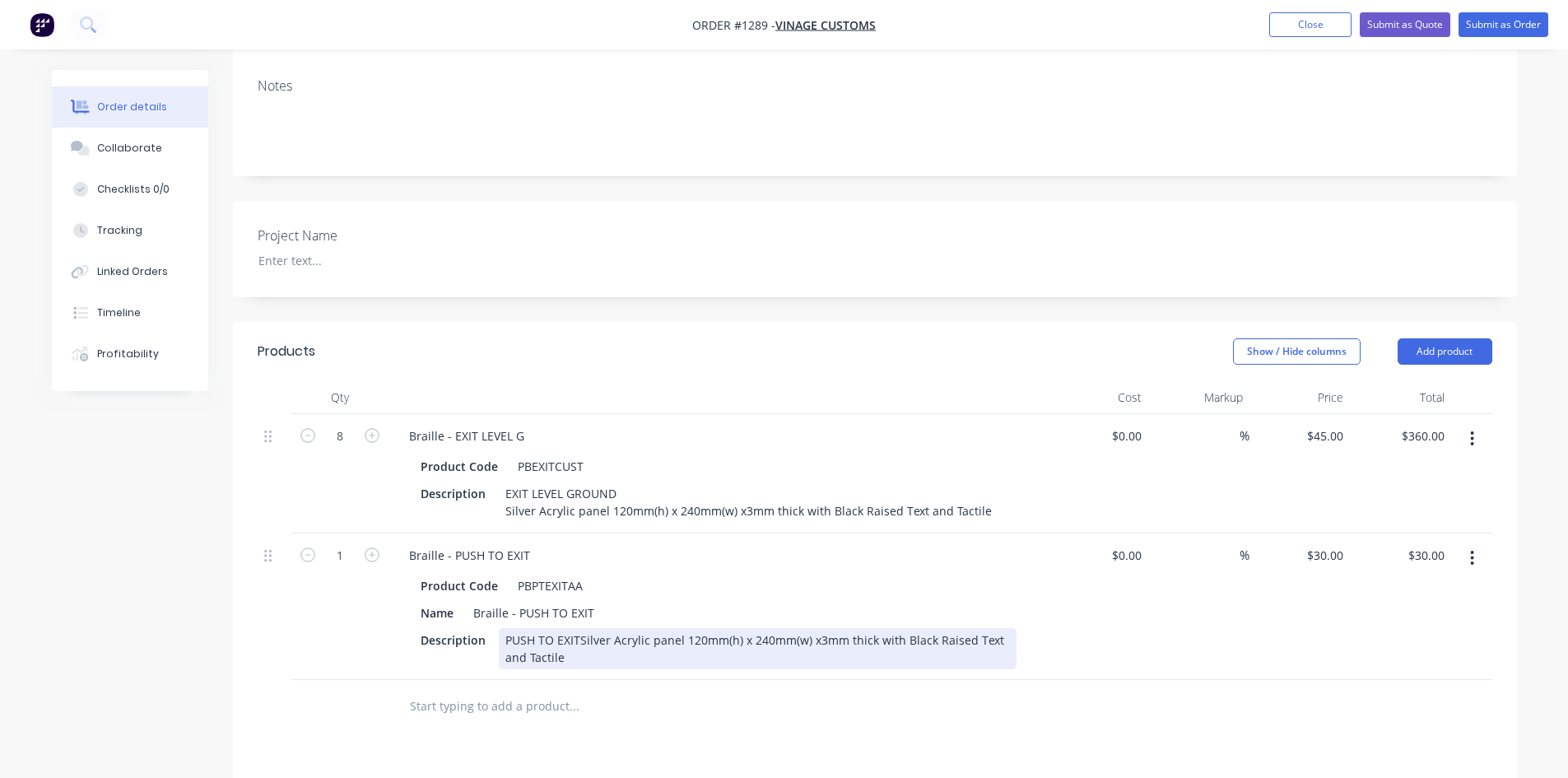
click at [534, 628] on div "PUSH TO EXIT Silver Acrylic panel 120mm(h) x 240mm(w) x3mm thick with Black Rai…" at bounding box center [757, 648] width 517 height 41
drag, startPoint x: 505, startPoint y: 597, endPoint x: 634, endPoint y: 594, distance: 129.0
click at [634, 628] on div "PUSH BUTTON TO EXIT Silver Acrylic panel 120mm(h) x 240mm(w) x3mm thick with Bl…" at bounding box center [757, 648] width 517 height 41
copy div "PUSH BUTTON TO EXIT"
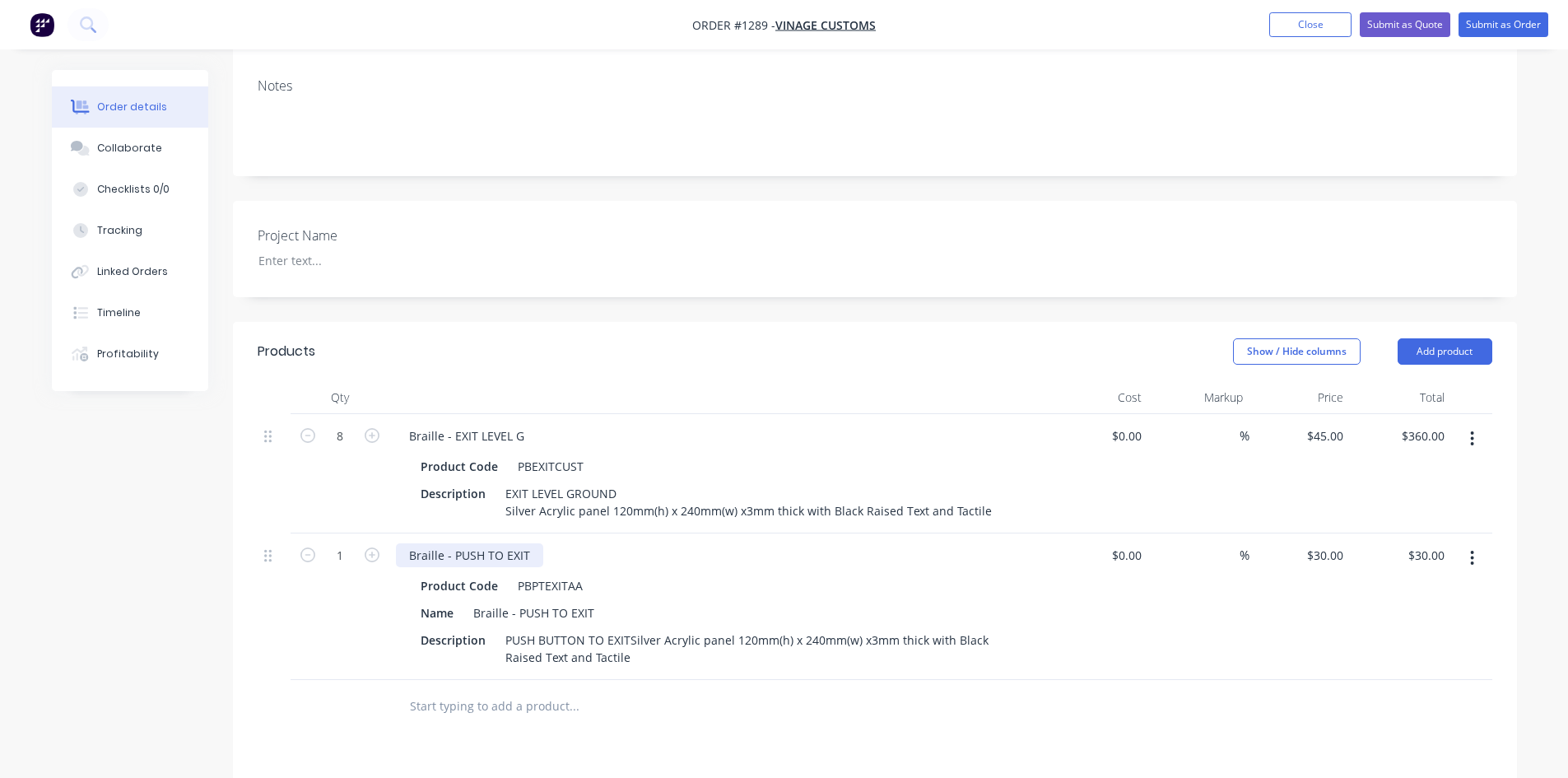
click at [519, 543] on div "Braille - PUSH TO EXIT" at bounding box center [470, 555] width 147 height 24
drag, startPoint x: 527, startPoint y: 506, endPoint x: 452, endPoint y: 505, distance: 75.0
click at [452, 543] on div "Braille - PUSH TO EXIT" at bounding box center [470, 555] width 147 height 24
paste div
click at [601, 691] on input "text" at bounding box center [574, 707] width 329 height 33
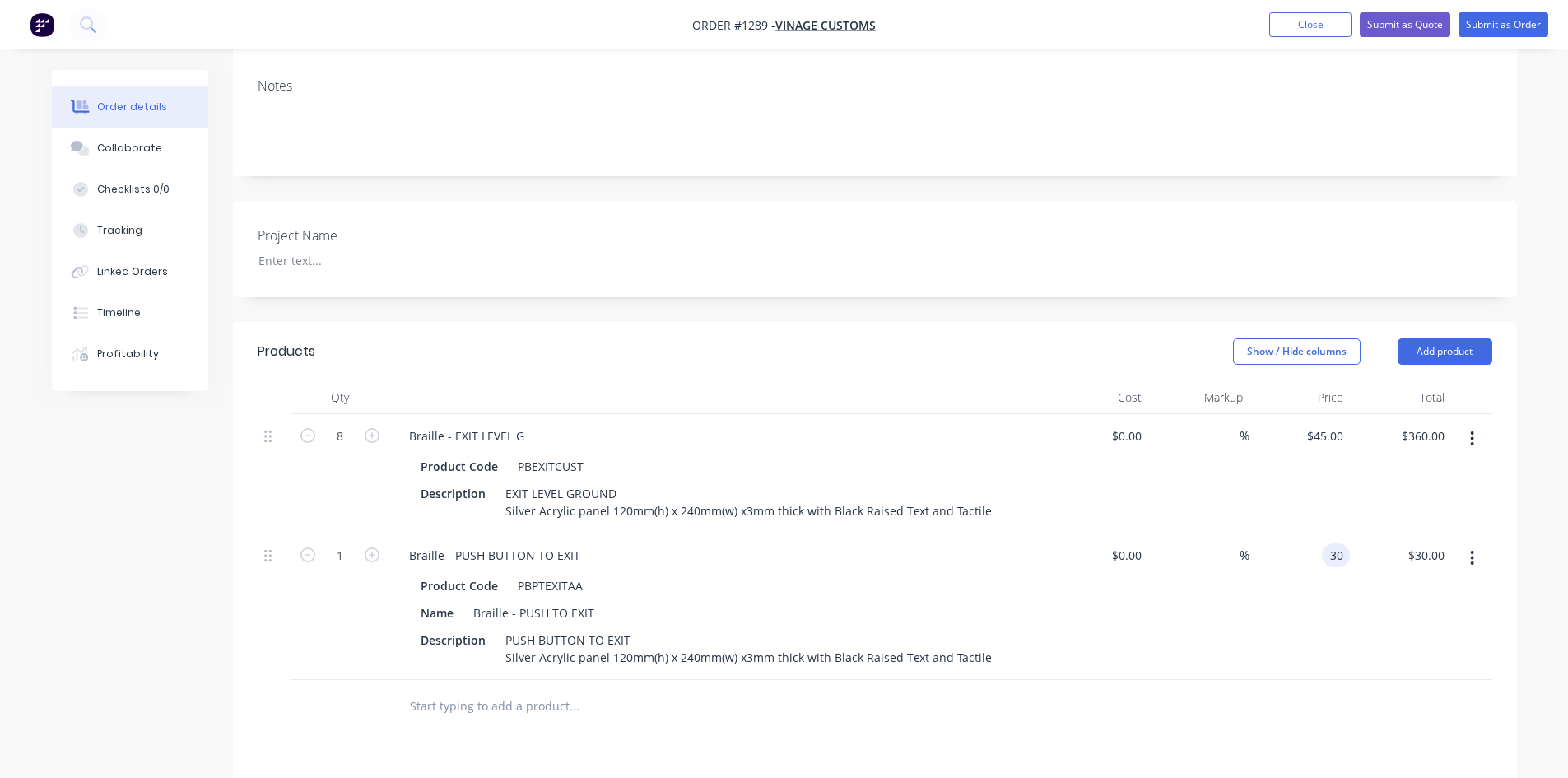
click at [1332, 543] on input "30" at bounding box center [1339, 555] width 21 height 24
type input "$45.00"
click at [1544, 422] on div "Order details Collaborate Checklists 0/0 Tracking Linked Orders Timeline Profit…" at bounding box center [784, 412] width 1568 height 1483
click at [516, 691] on input "text" at bounding box center [574, 707] width 329 height 33
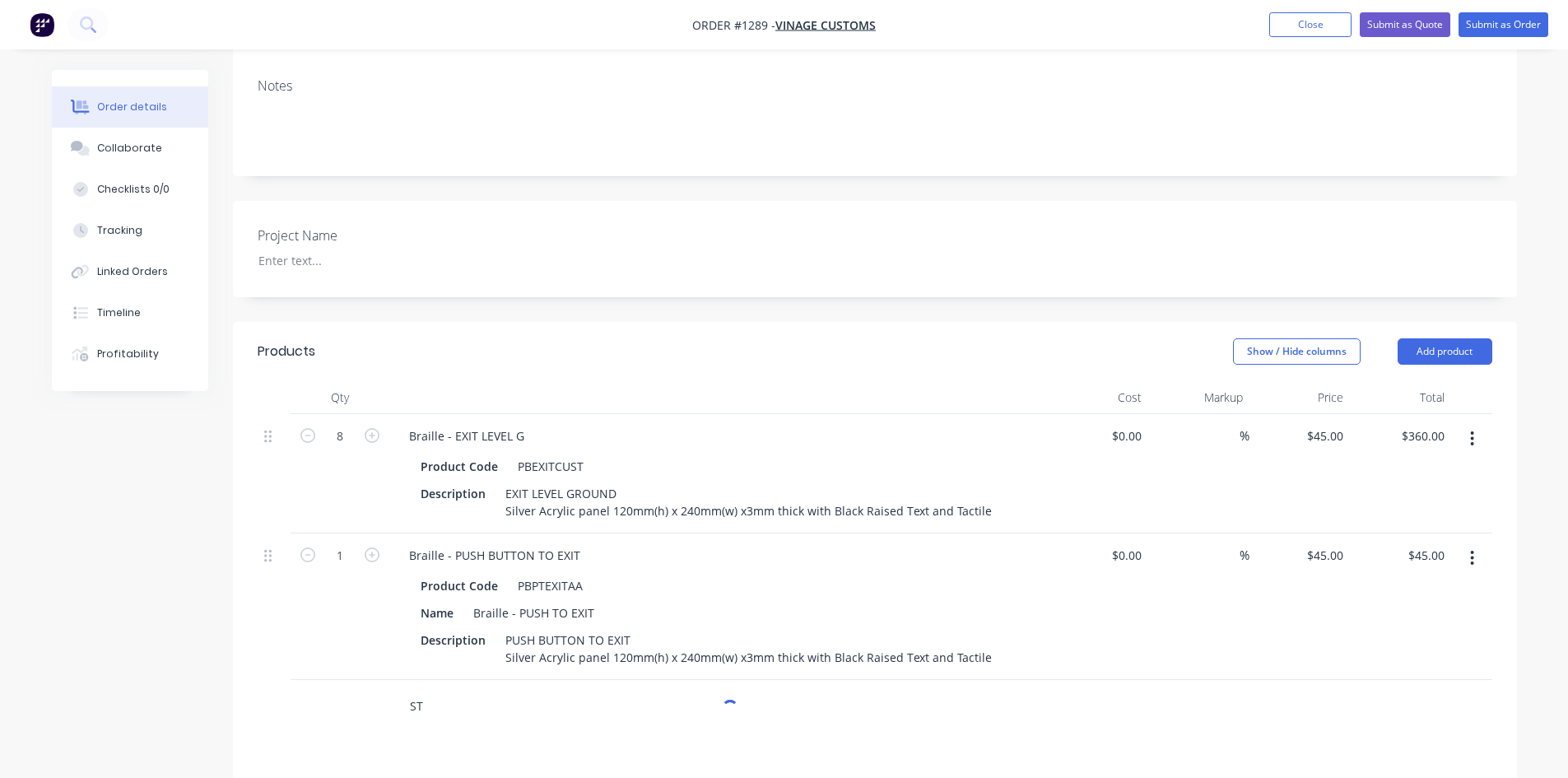
type input "S"
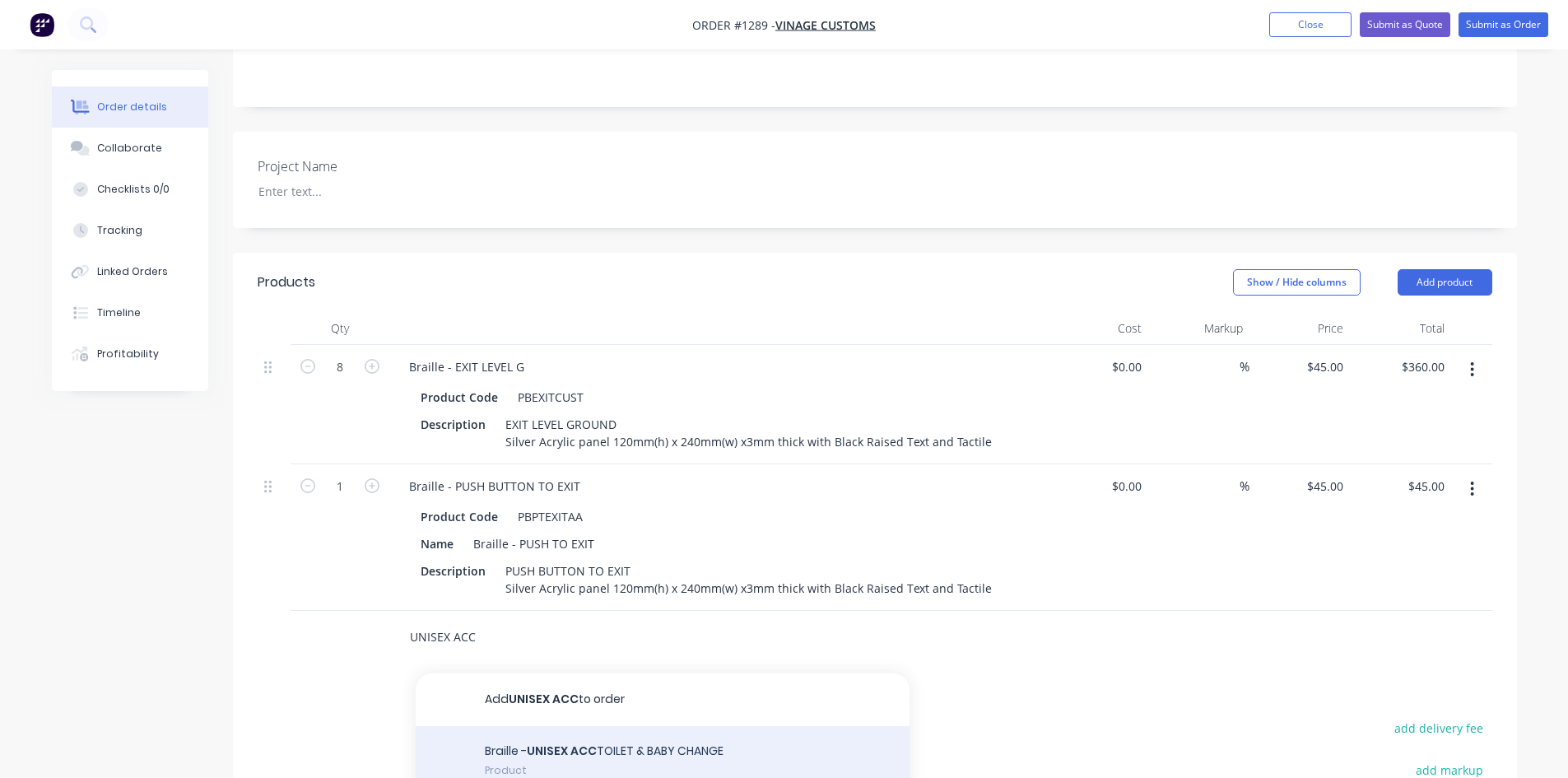
scroll to position [494, 0]
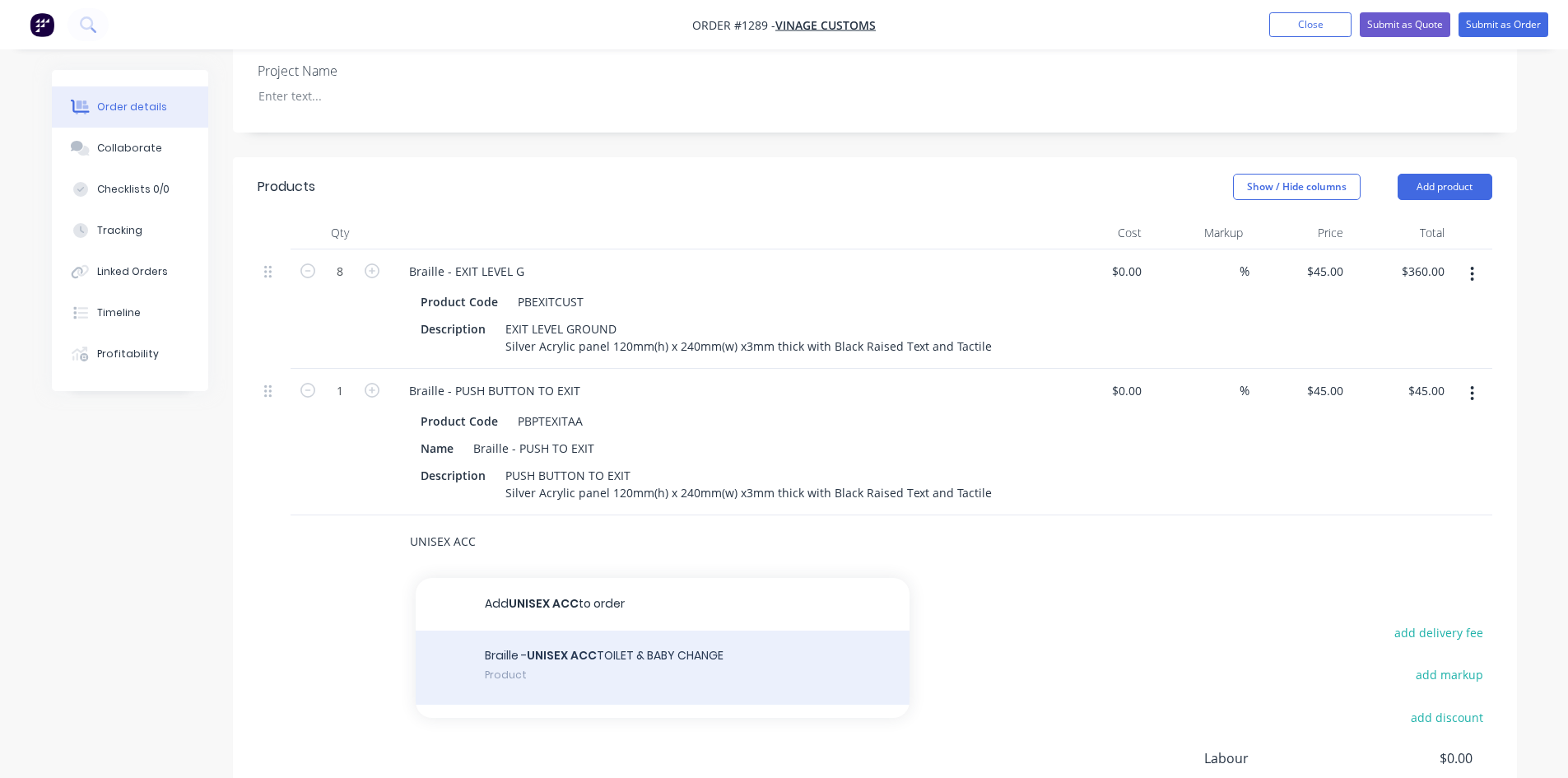
type input "UNISEX ACC"
click at [494, 631] on div "Braille - UNISEX ACC TOILET & BABY CHANGE Product" at bounding box center [662, 668] width 494 height 74
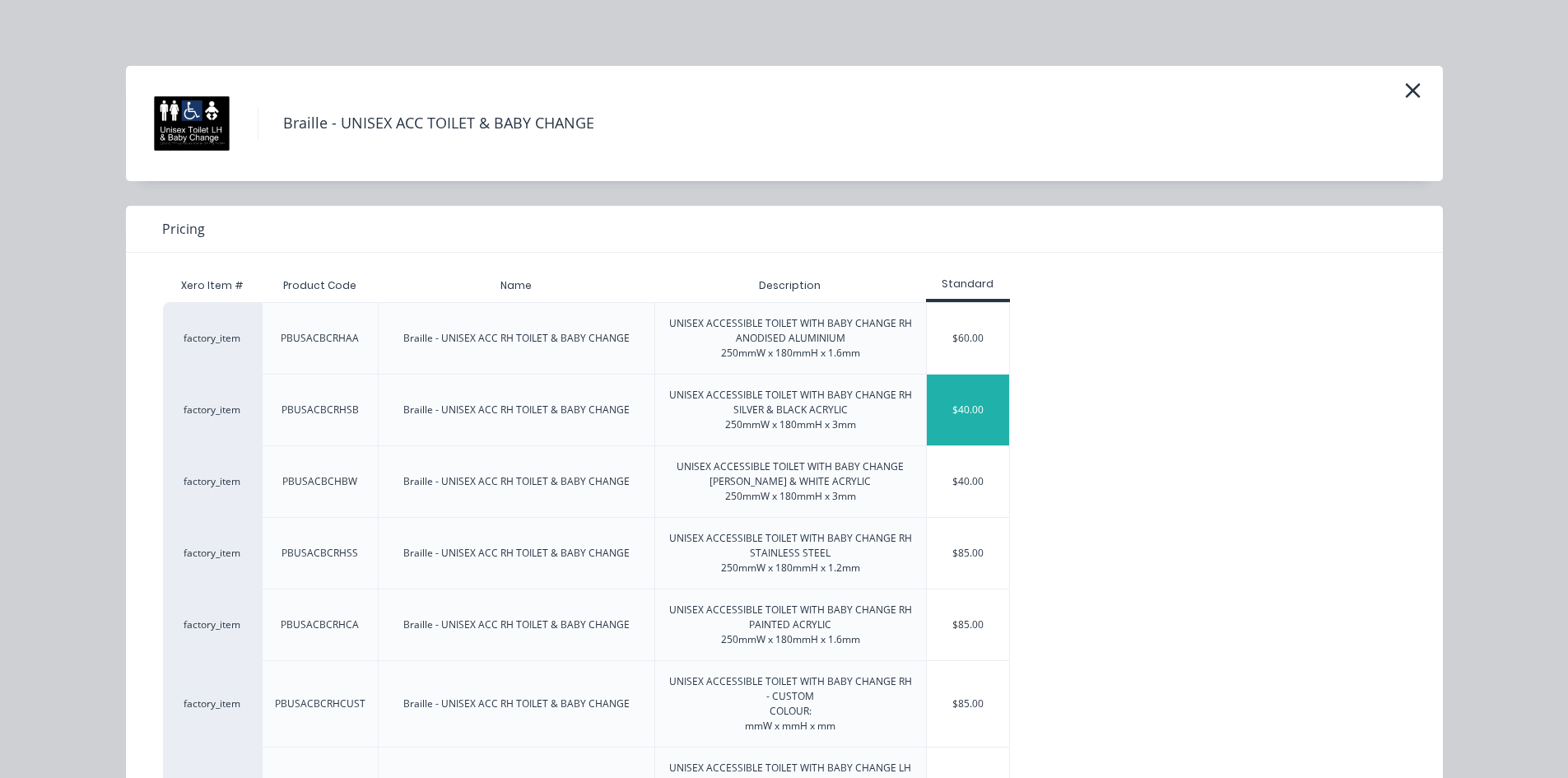
click at [973, 411] on div "$40.00" at bounding box center [969, 410] width 83 height 71
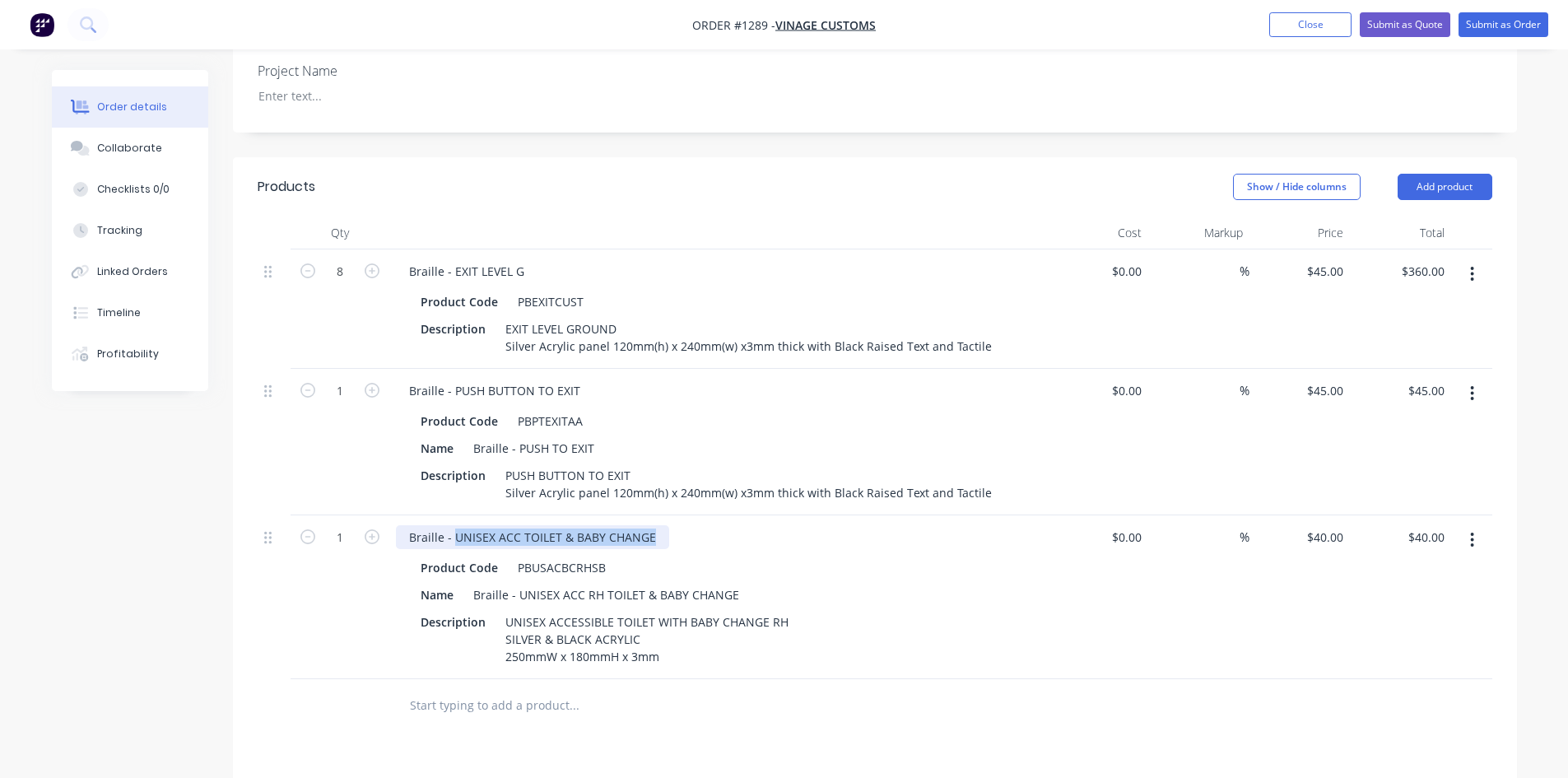
drag, startPoint x: 454, startPoint y: 495, endPoint x: 660, endPoint y: 478, distance: 206.7
click at [660, 516] on div "Braille - UNISEX ACC TOILET & BABY CHANGE Product Code PBUSACBCRHSB Name Braill…" at bounding box center [719, 598] width 659 height 164
paste div
drag, startPoint x: 608, startPoint y: 518, endPoint x: 515, endPoint y: 522, distance: 93.1
click at [515, 556] on div "PBUSACBCRHSB" at bounding box center [562, 568] width 101 height 24
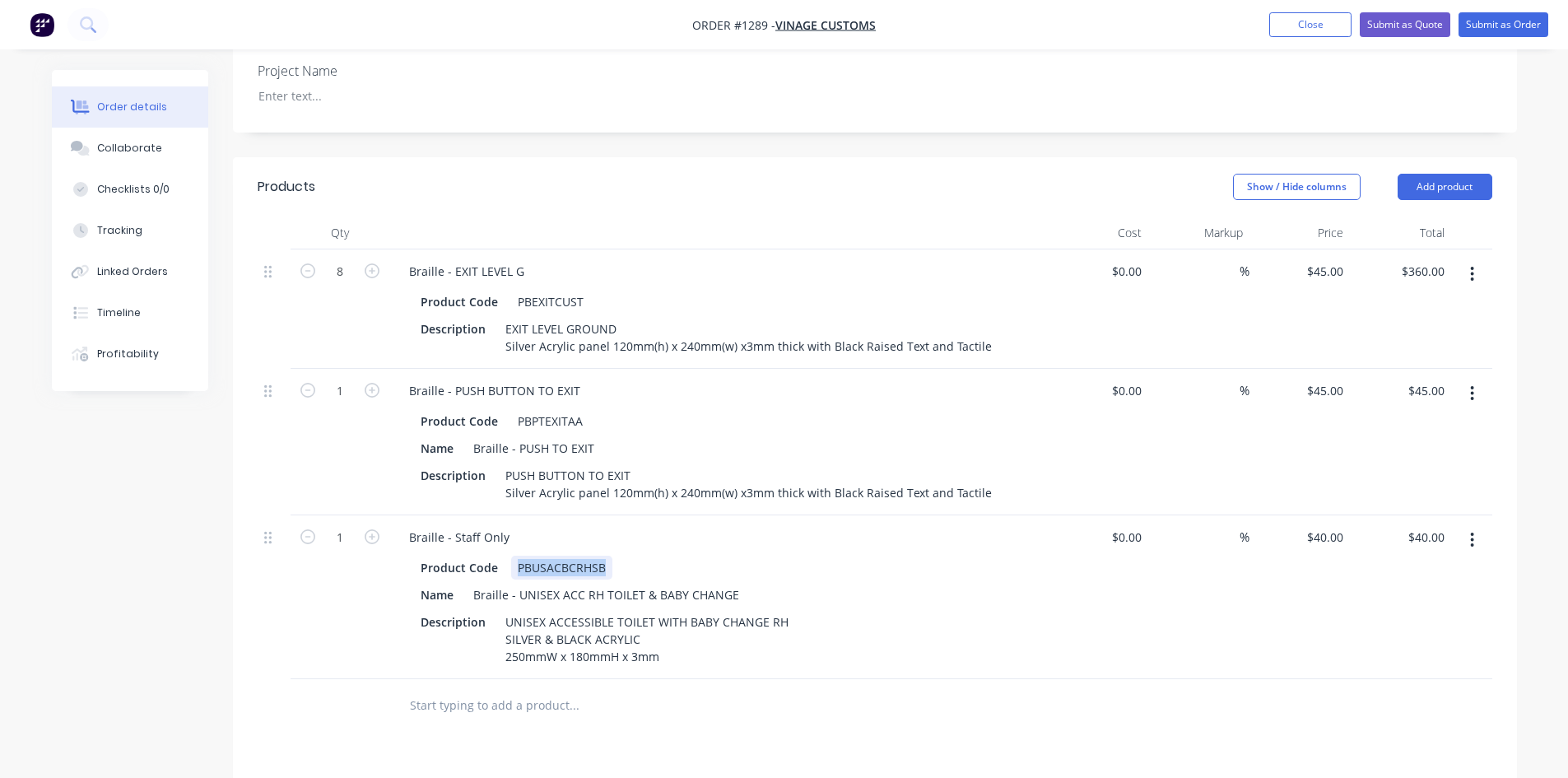
click at [572, 556] on div "PBUSACBCRHSB" at bounding box center [562, 568] width 101 height 24
drag, startPoint x: 604, startPoint y: 524, endPoint x: 515, endPoint y: 526, distance: 89.0
click at [515, 556] on div "PBUSACBCRHSB" at bounding box center [562, 568] width 101 height 24
drag, startPoint x: 521, startPoint y: 548, endPoint x: 636, endPoint y: 545, distance: 115.0
click at [636, 583] on div "Braille - UNISEX ACC RH TOILET & BABY CHANGE" at bounding box center [607, 595] width 279 height 24
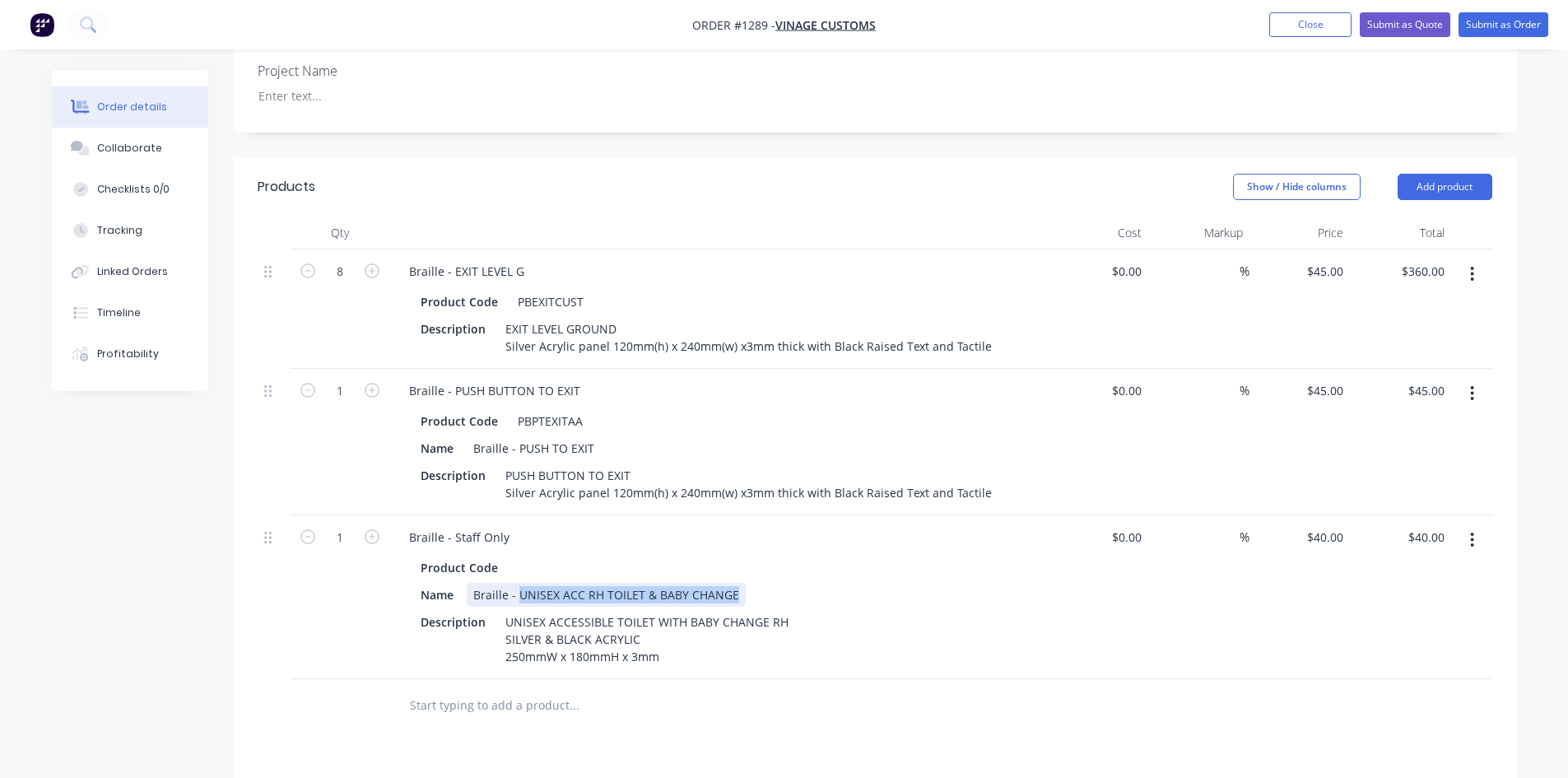
drag, startPoint x: 517, startPoint y: 553, endPoint x: 742, endPoint y: 539, distance: 225.4
click at [742, 583] on div "Name Braille - UNISEX ACC RH TOILET & BABY CHANGE" at bounding box center [716, 595] width 603 height 24
paste div
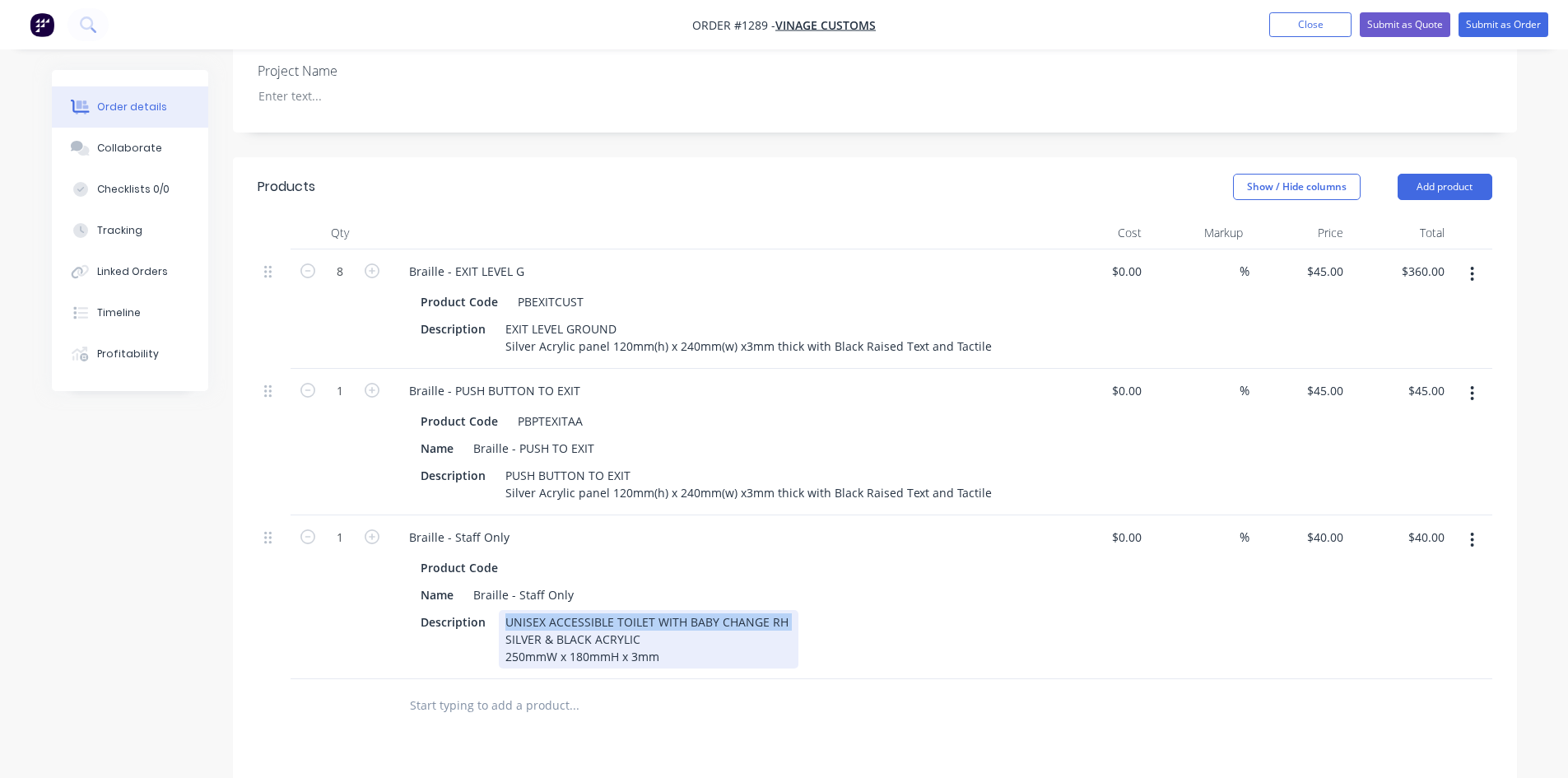
drag, startPoint x: 503, startPoint y: 578, endPoint x: 798, endPoint y: 577, distance: 295.0
click at [798, 611] on div "Description UNISEX ACCESSIBLE TOILET WITH BABY CHANGE RH SILVER & BLACK ACRYLIC…" at bounding box center [716, 640] width 603 height 59
paste div
click at [585, 616] on div "Staff Only SILVER & BLACK ACRYLIC 250mmW x 180mmH x 3mm" at bounding box center [583, 640] width 167 height 59
click at [582, 611] on div "Staff Only SILVER & BLACK ACRYLIC 250mmW x 180mmH x 3mm" at bounding box center [583, 640] width 167 height 59
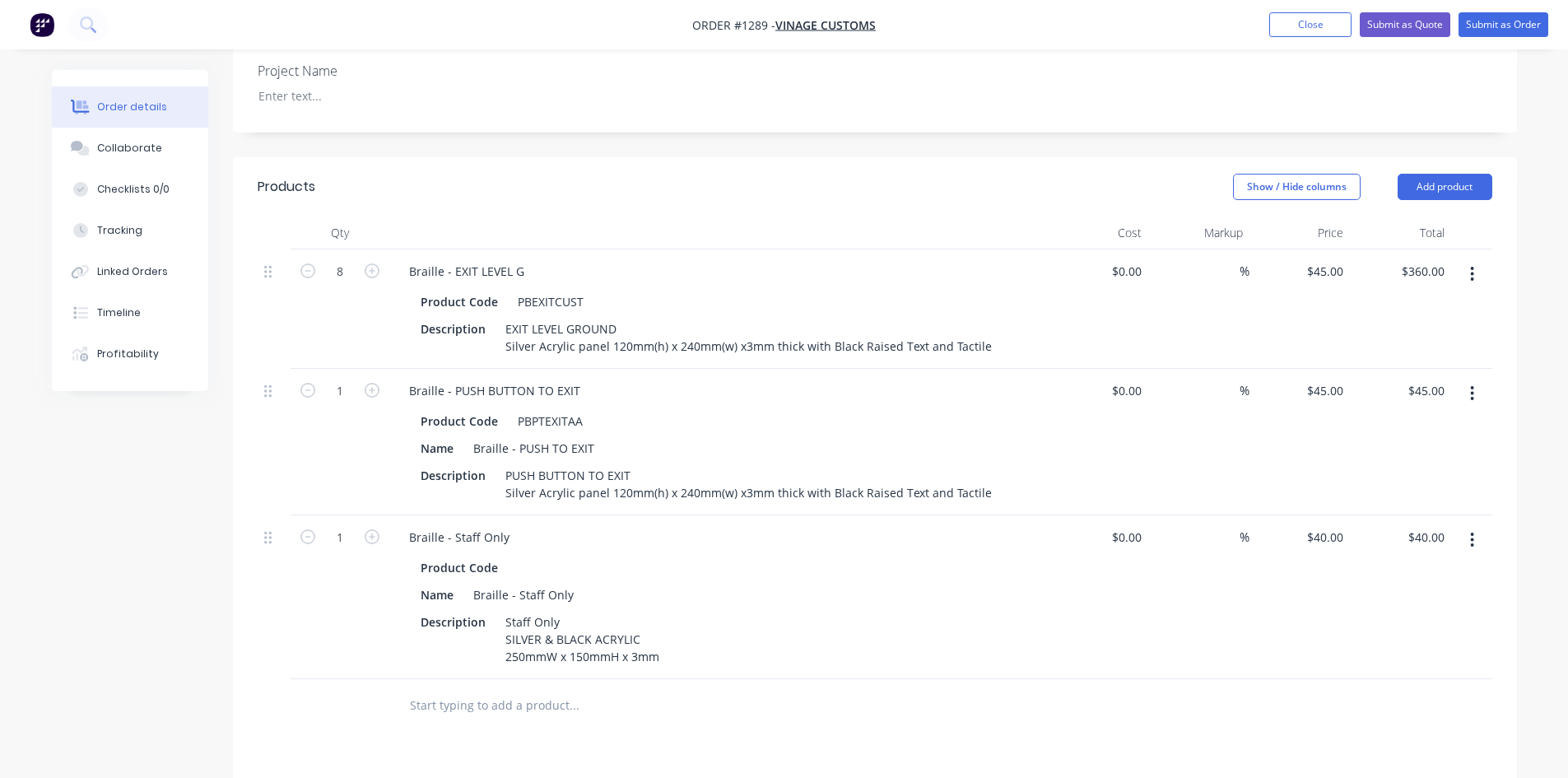
click at [743, 684] on div at bounding box center [686, 706] width 593 height 53
click at [1331, 525] on input "40" at bounding box center [1328, 537] width 44 height 24
type input "$45.00"
click at [1276, 680] on div at bounding box center [875, 706] width 1235 height 53
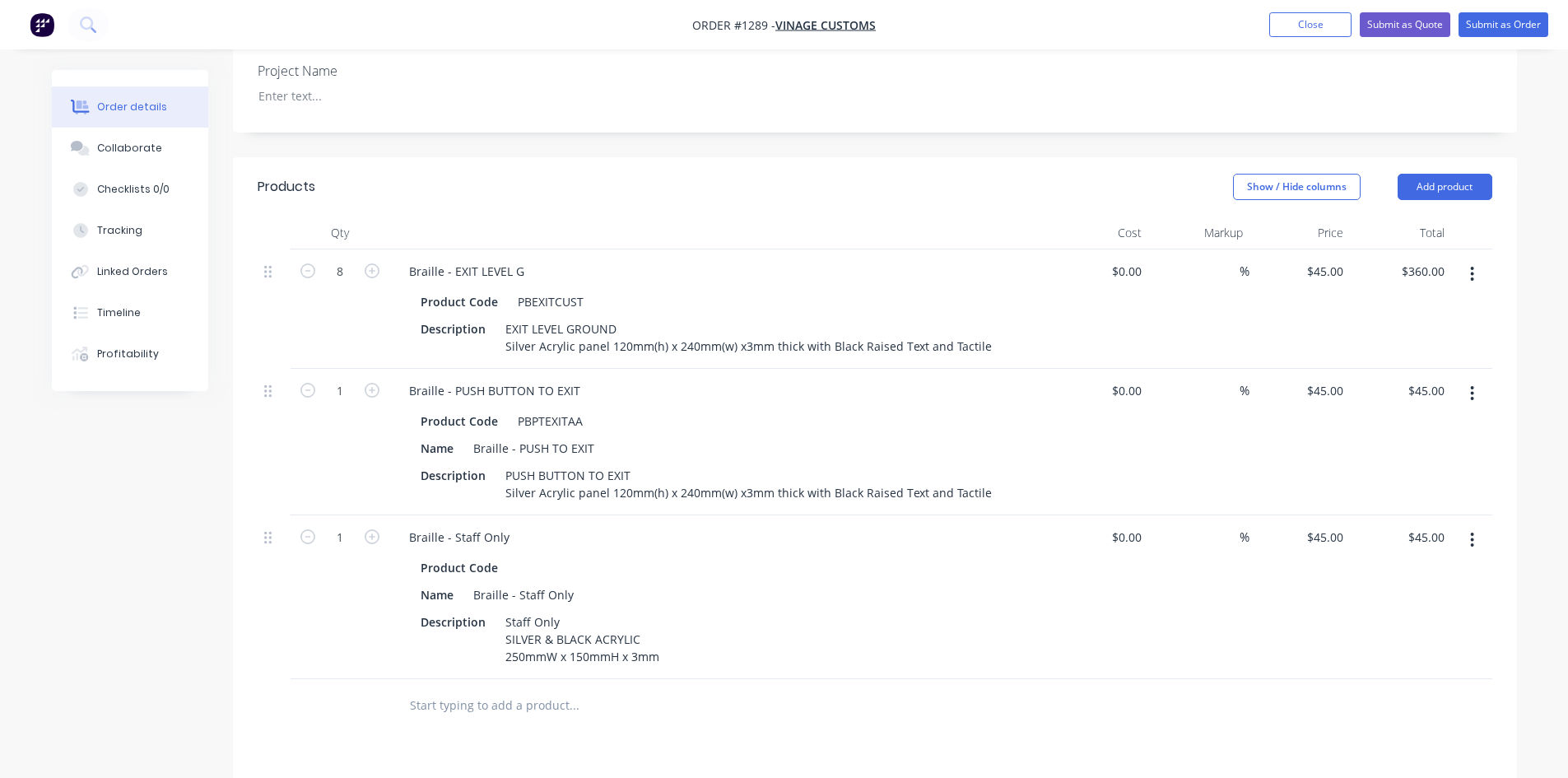
click at [1476, 525] on button "button" at bounding box center [1472, 540] width 39 height 29
click at [1423, 604] on div "Duplicate" at bounding box center [1415, 616] width 127 height 24
click at [487, 720] on div "Product Code" at bounding box center [460, 732] width 91 height 24
drag, startPoint x: 454, startPoint y: 658, endPoint x: 517, endPoint y: 658, distance: 63.0
click at [517, 690] on div "Braille - Staff Only" at bounding box center [460, 702] width 127 height 24
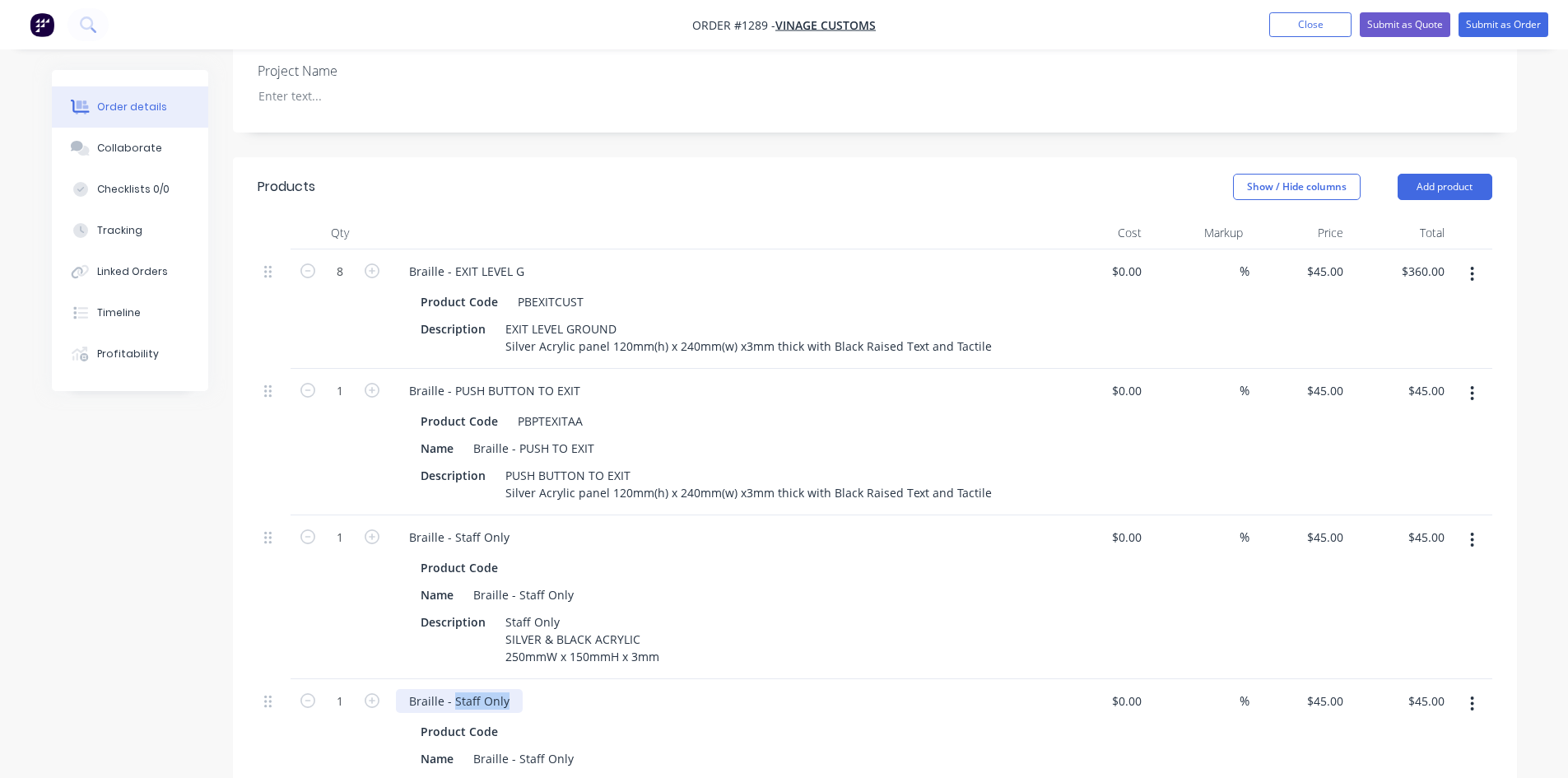
paste div
drag, startPoint x: 519, startPoint y: 709, endPoint x: 574, endPoint y: 707, distance: 55.0
click at [574, 747] on div "Braille - Staff Only" at bounding box center [524, 759] width 114 height 24
drag, startPoint x: 570, startPoint y: 712, endPoint x: 519, endPoint y: 709, distance: 51.1
click at [519, 747] on div "Braille - Staff Only" at bounding box center [524, 759] width 114 height 24
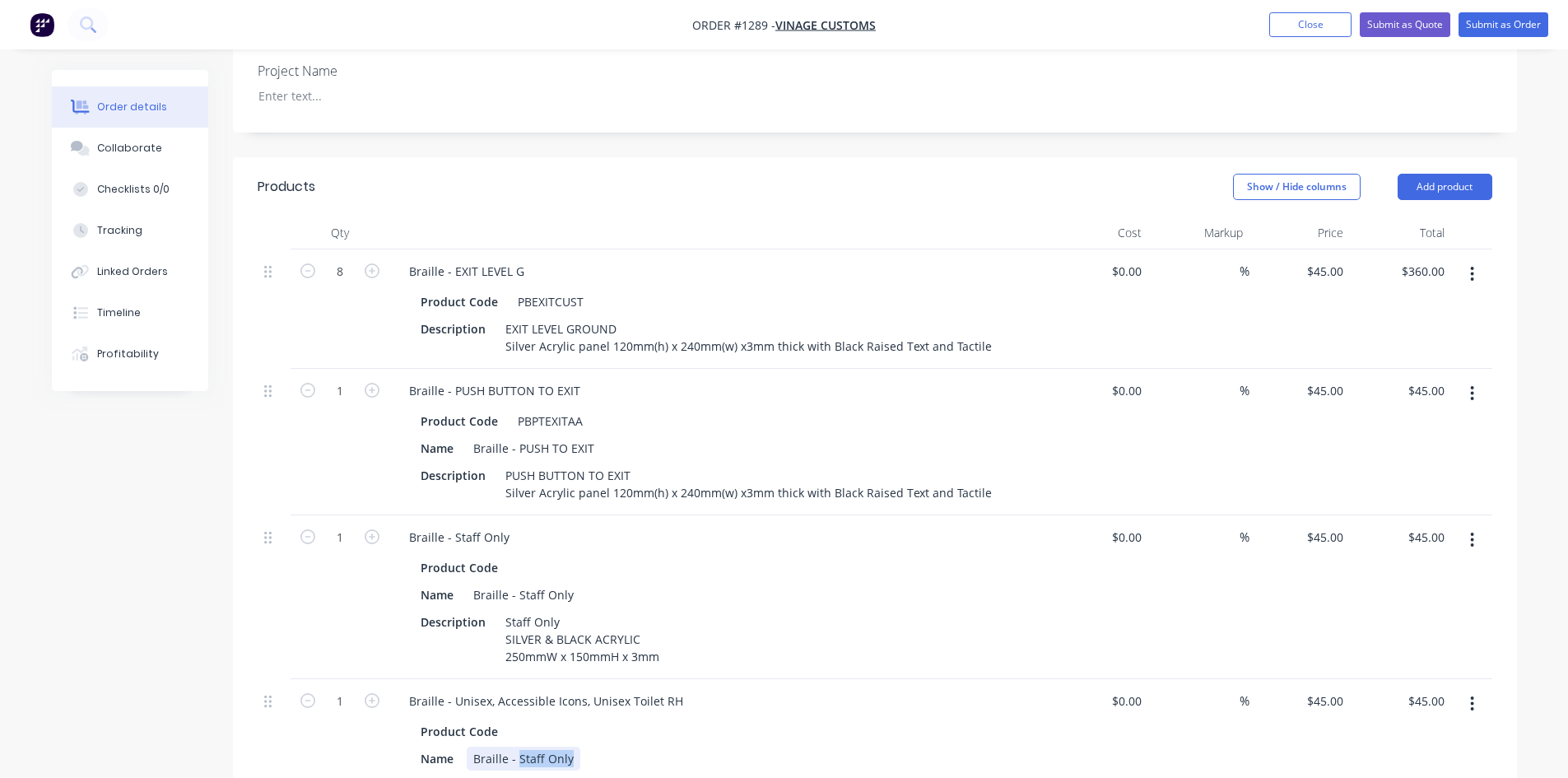
paste div
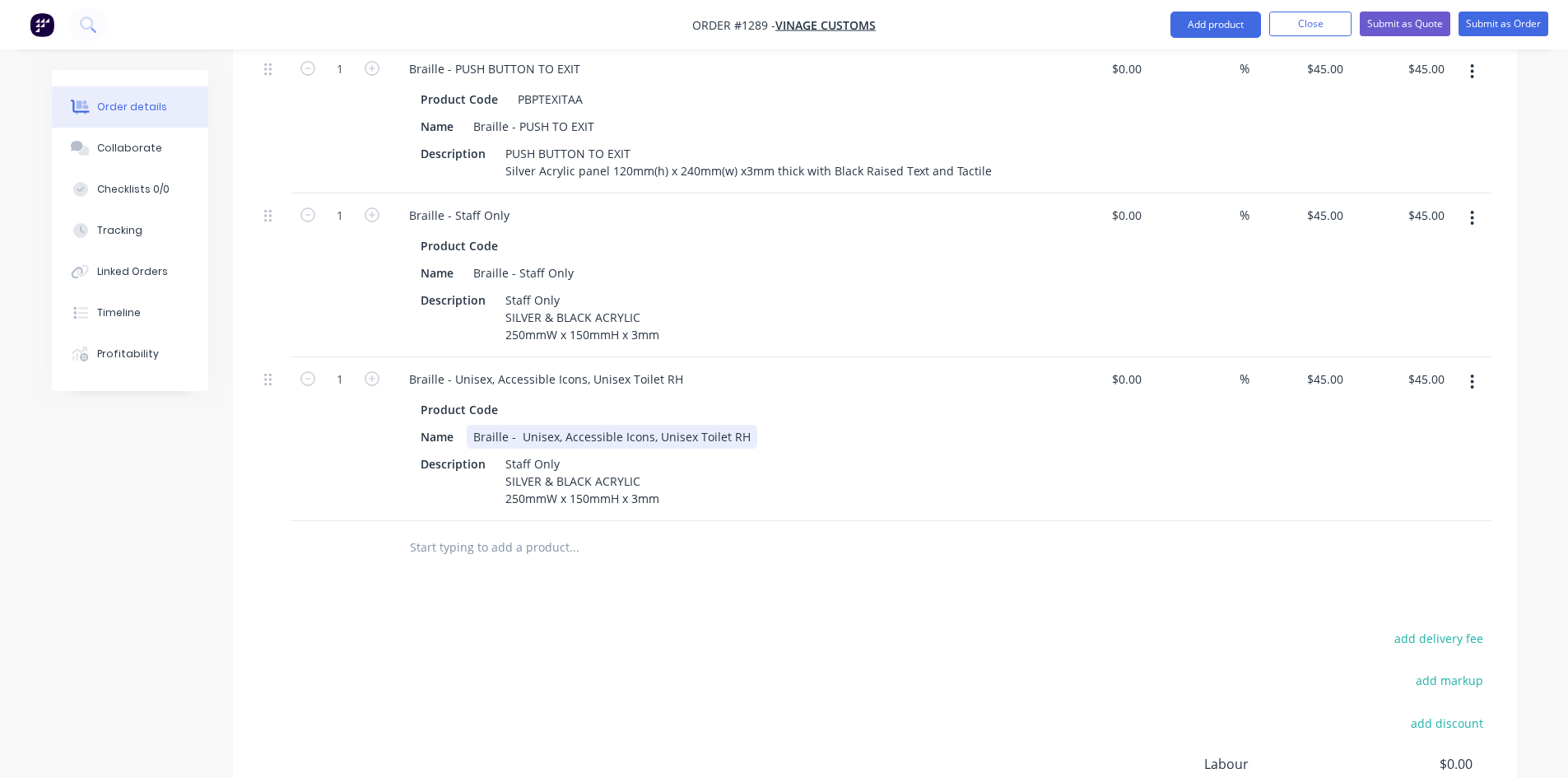
scroll to position [824, 0]
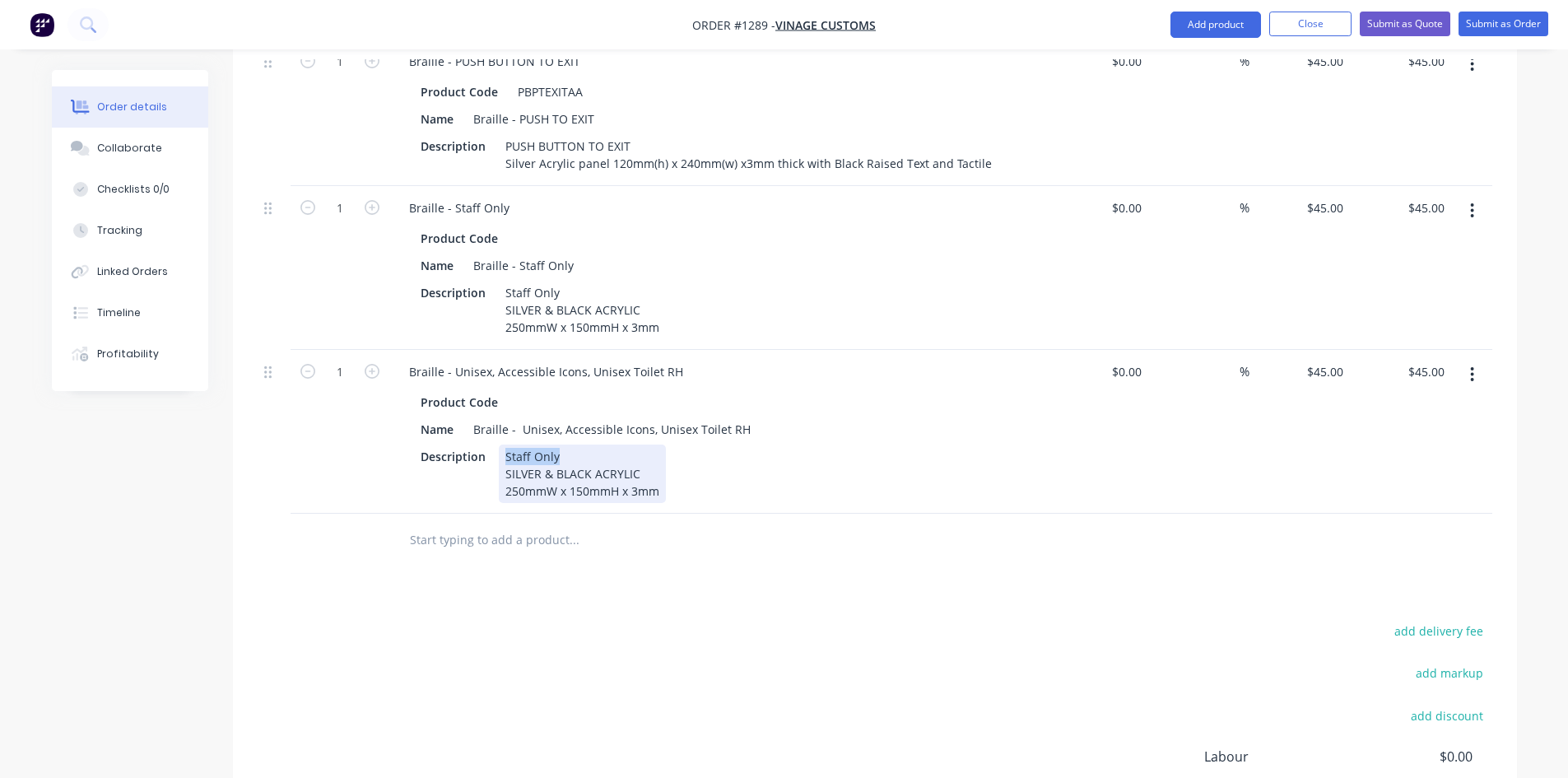
drag, startPoint x: 500, startPoint y: 411, endPoint x: 573, endPoint y: 415, distance: 73.1
click at [573, 445] on div "Staff Only SILVER & BLACK ACRYLIC 250mmW x 150mmH x 3mm" at bounding box center [583, 475] width 167 height 59
paste div
click at [596, 567] on div "Products Show / Hide columns Add product Qty Cost Markup Price Total 8 Braille …" at bounding box center [874, 395] width 1284 height 1135
click at [1472, 368] on icon "button" at bounding box center [1473, 375] width 4 height 15
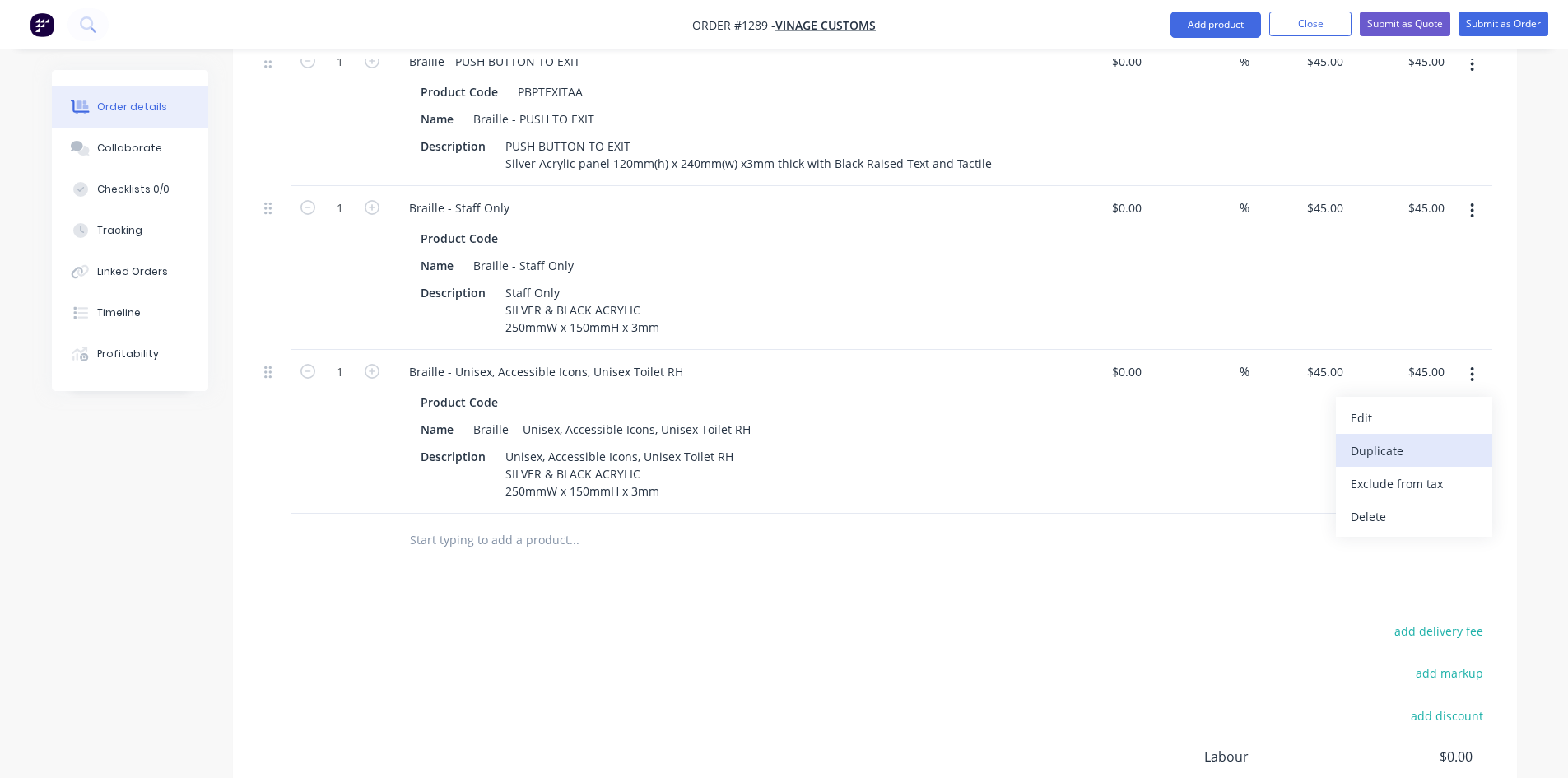
click at [1407, 439] on div "Duplicate" at bounding box center [1415, 451] width 127 height 24
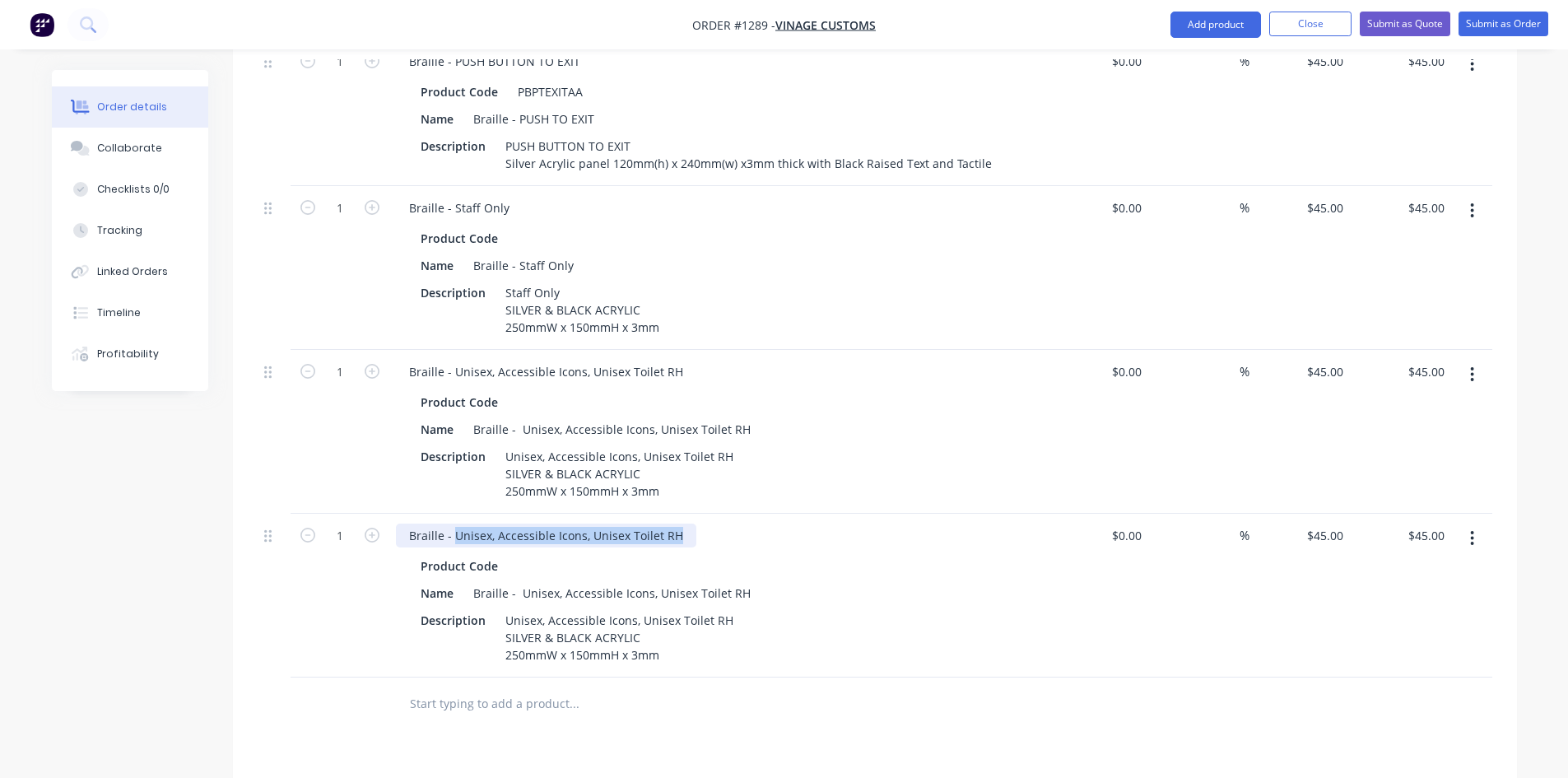
drag, startPoint x: 458, startPoint y: 486, endPoint x: 687, endPoint y: 490, distance: 229.0
click at [687, 524] on div "Braille - Unisex, Accessible Icons, Unisex Toilet RH" at bounding box center [719, 536] width 645 height 24
paste div
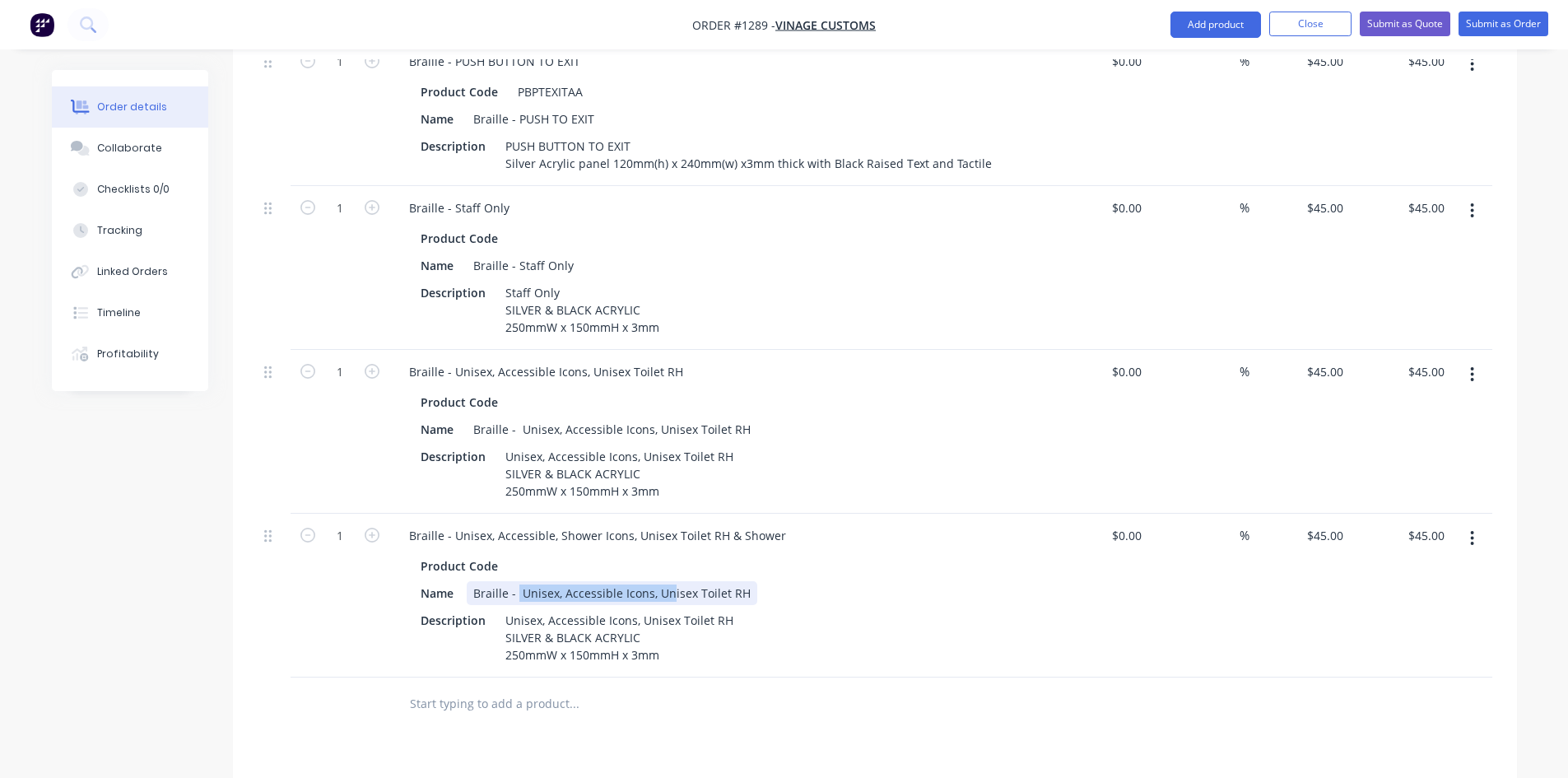
drag, startPoint x: 517, startPoint y: 549, endPoint x: 739, endPoint y: 540, distance: 222.2
click at [739, 581] on div "Braille - Unisex, Accessible Icons, Unisex Toilet RH" at bounding box center [612, 593] width 290 height 24
drag, startPoint x: 728, startPoint y: 545, endPoint x: 523, endPoint y: 549, distance: 205.0
click at [523, 581] on div "Braille - Unisex, Accessible Icons, Unisex Toilet RH" at bounding box center [612, 593] width 290 height 24
paste div
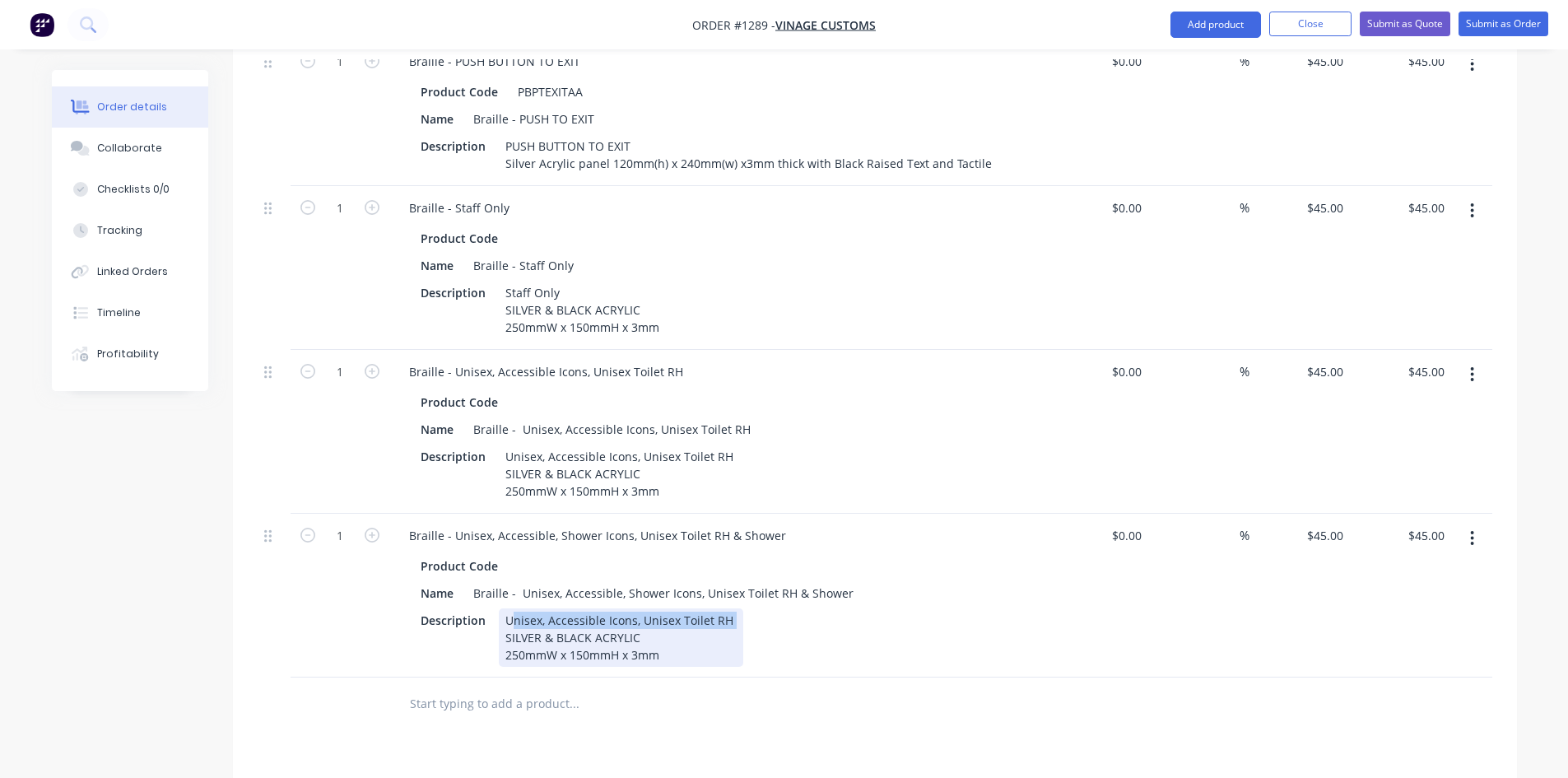
drag, startPoint x: 506, startPoint y: 573, endPoint x: 729, endPoint y: 565, distance: 223.1
click at [729, 609] on div "Unisex, Accessible Icons, Unisex Toilet RH SILVER & BLACK ACRYLIC 250mmW x 150m…" at bounding box center [621, 638] width 244 height 59
paste div
click at [720, 688] on input "text" at bounding box center [574, 704] width 329 height 33
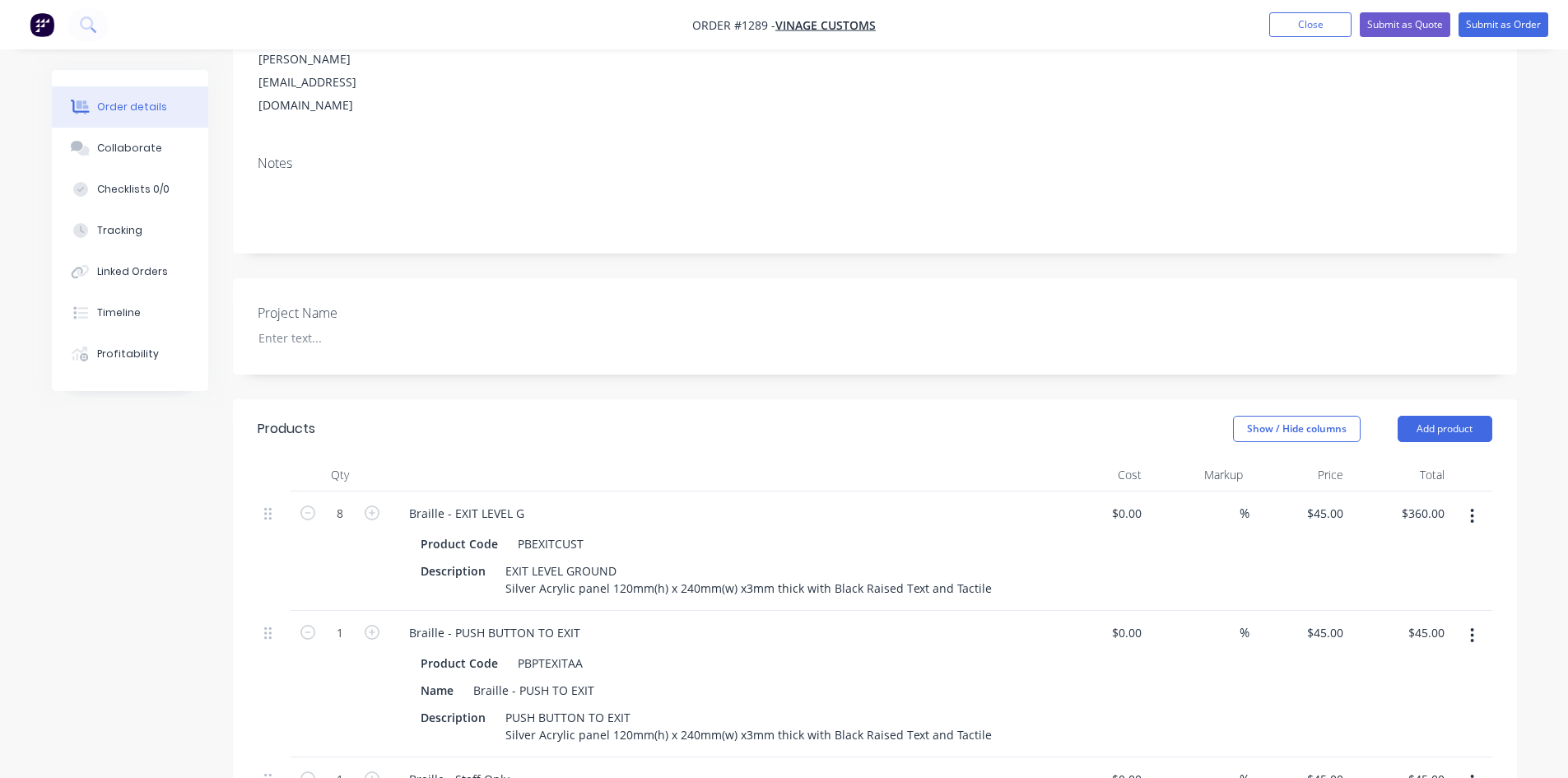
scroll to position [247, 0]
click at [1422, 21] on button "Submit as Quote" at bounding box center [1405, 24] width 91 height 25
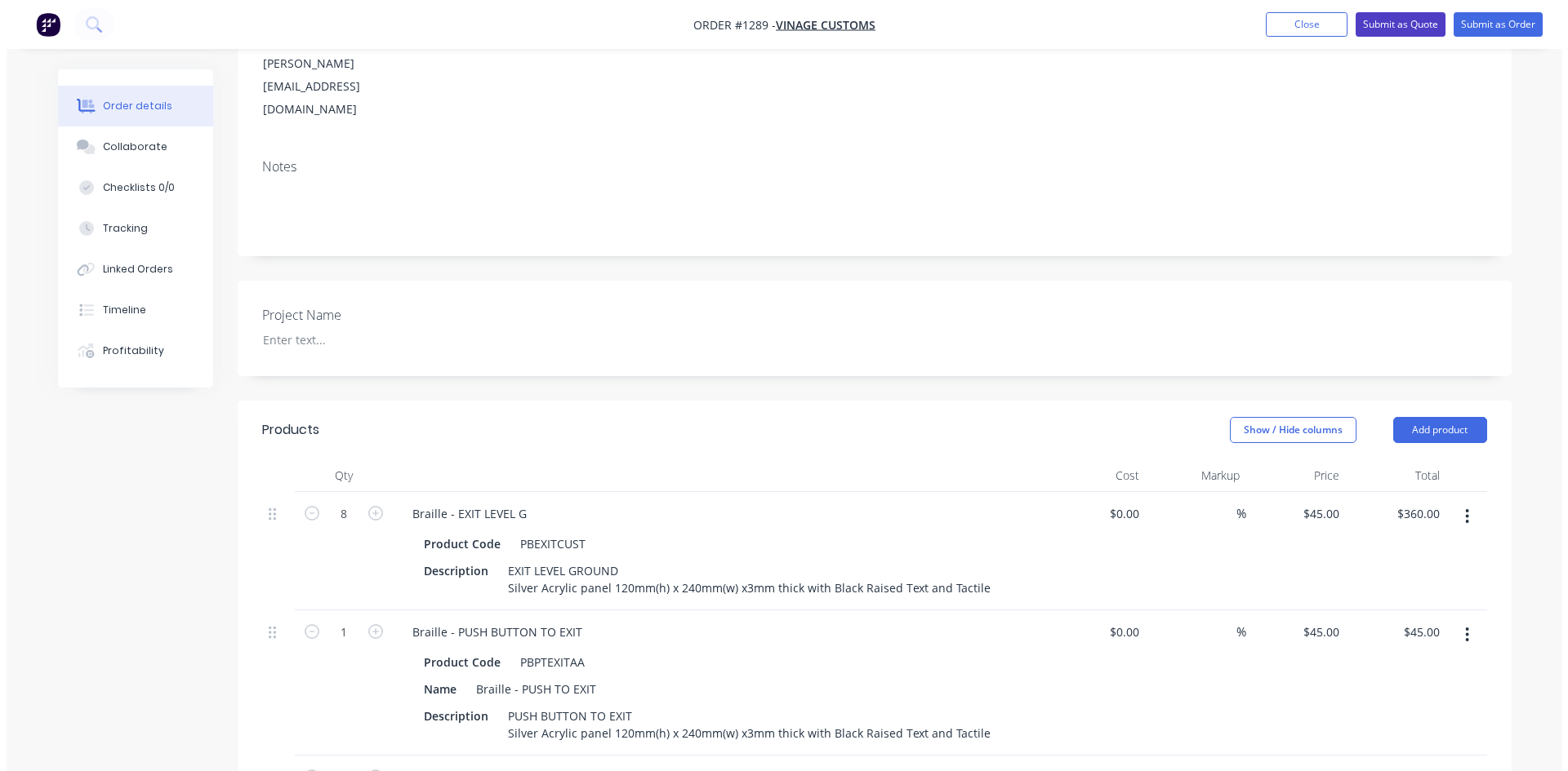
scroll to position [0, 0]
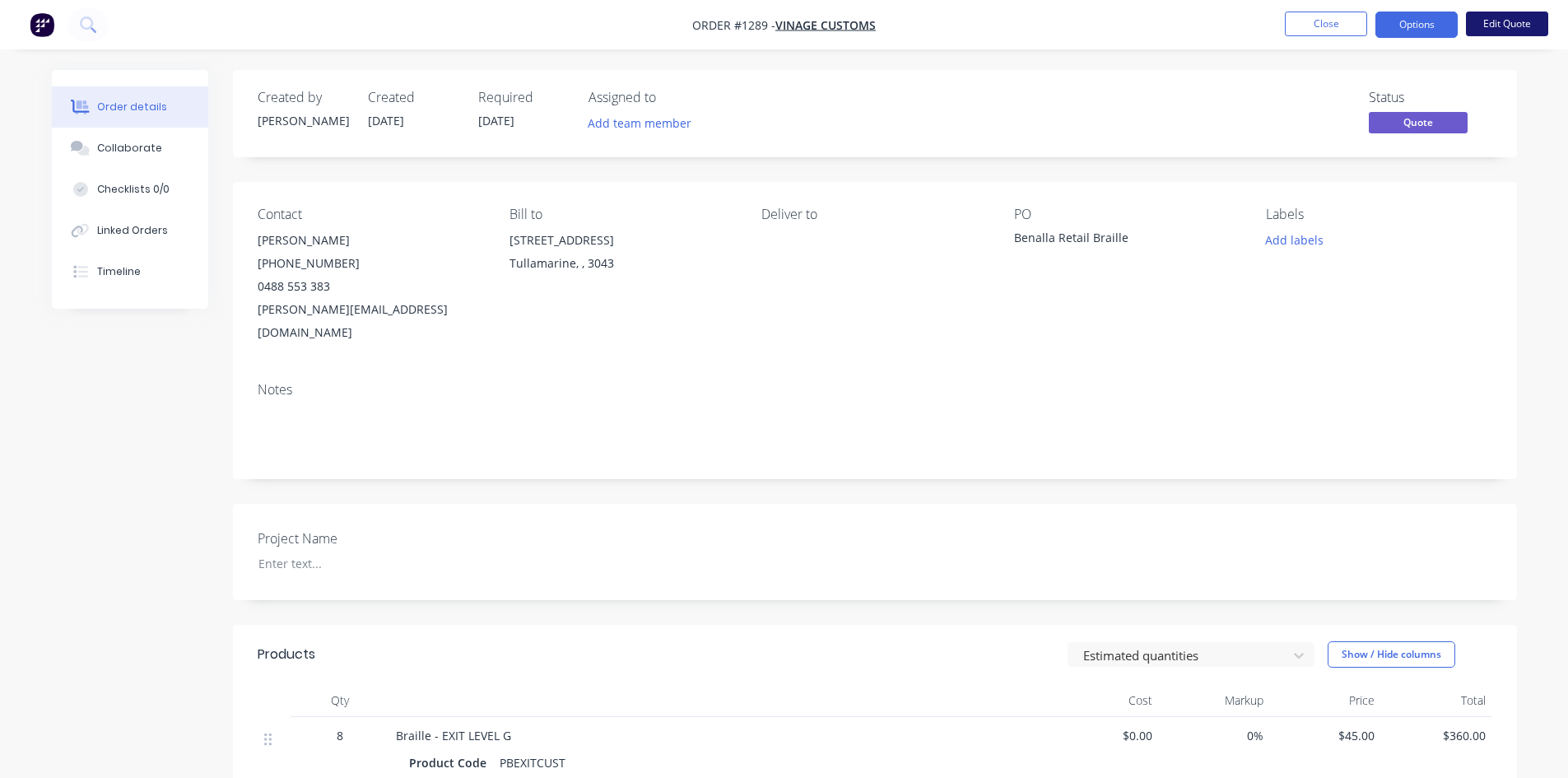
click at [1496, 26] on button "Edit Quote" at bounding box center [1507, 24] width 83 height 25
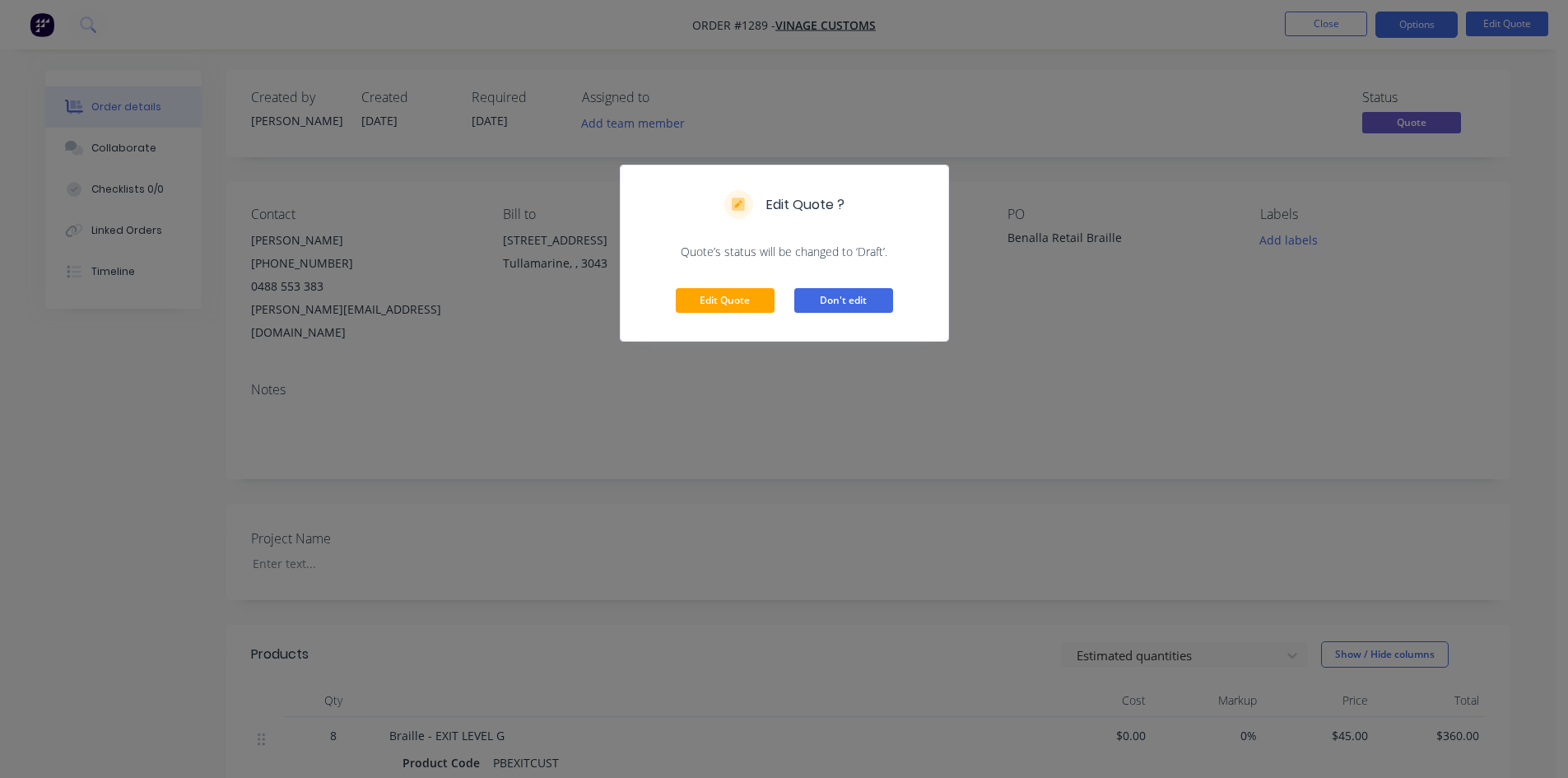
click at [865, 296] on button "Don't edit" at bounding box center [843, 301] width 98 height 25
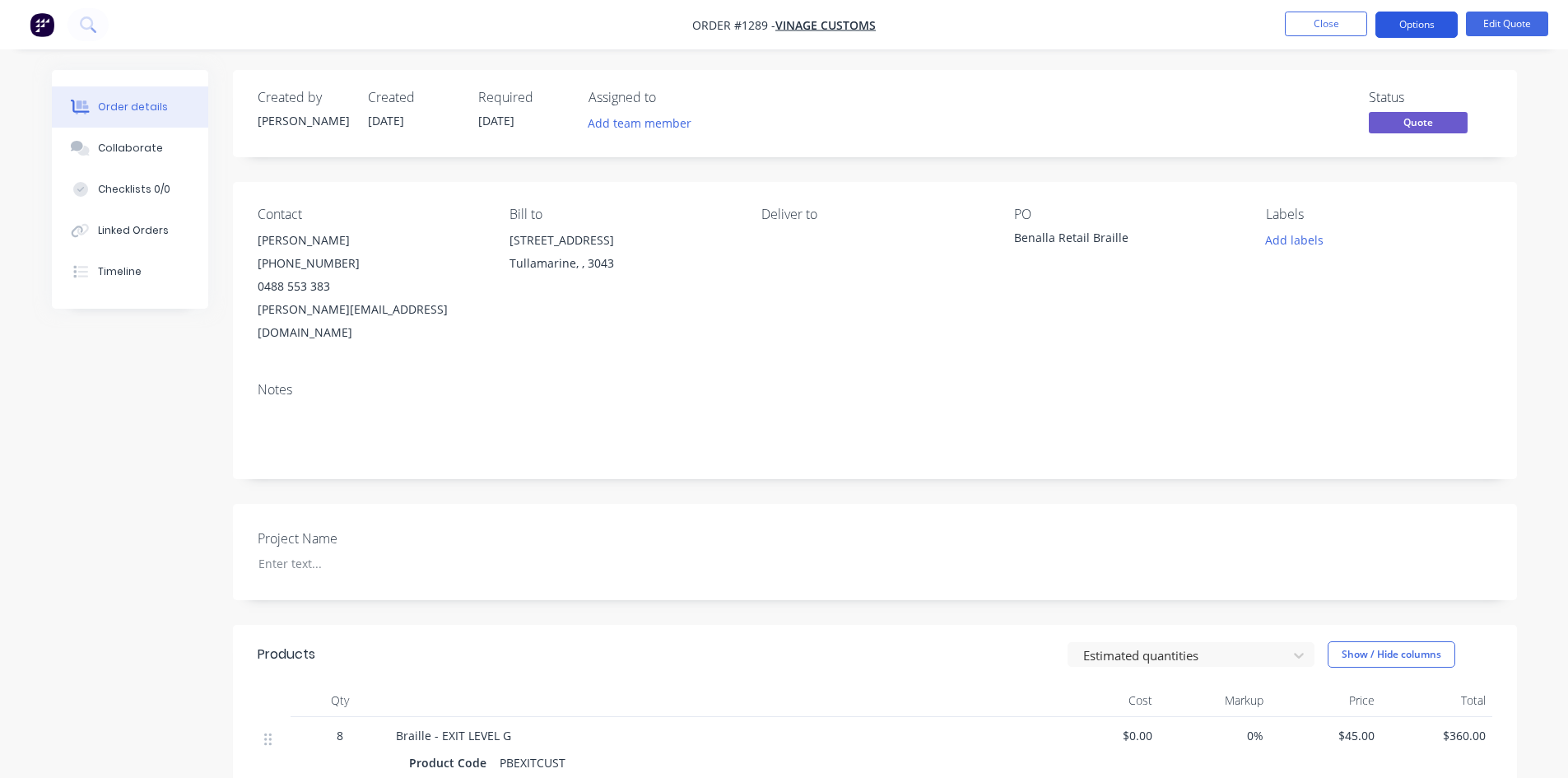
click at [1396, 27] on button "Options" at bounding box center [1417, 25] width 83 height 27
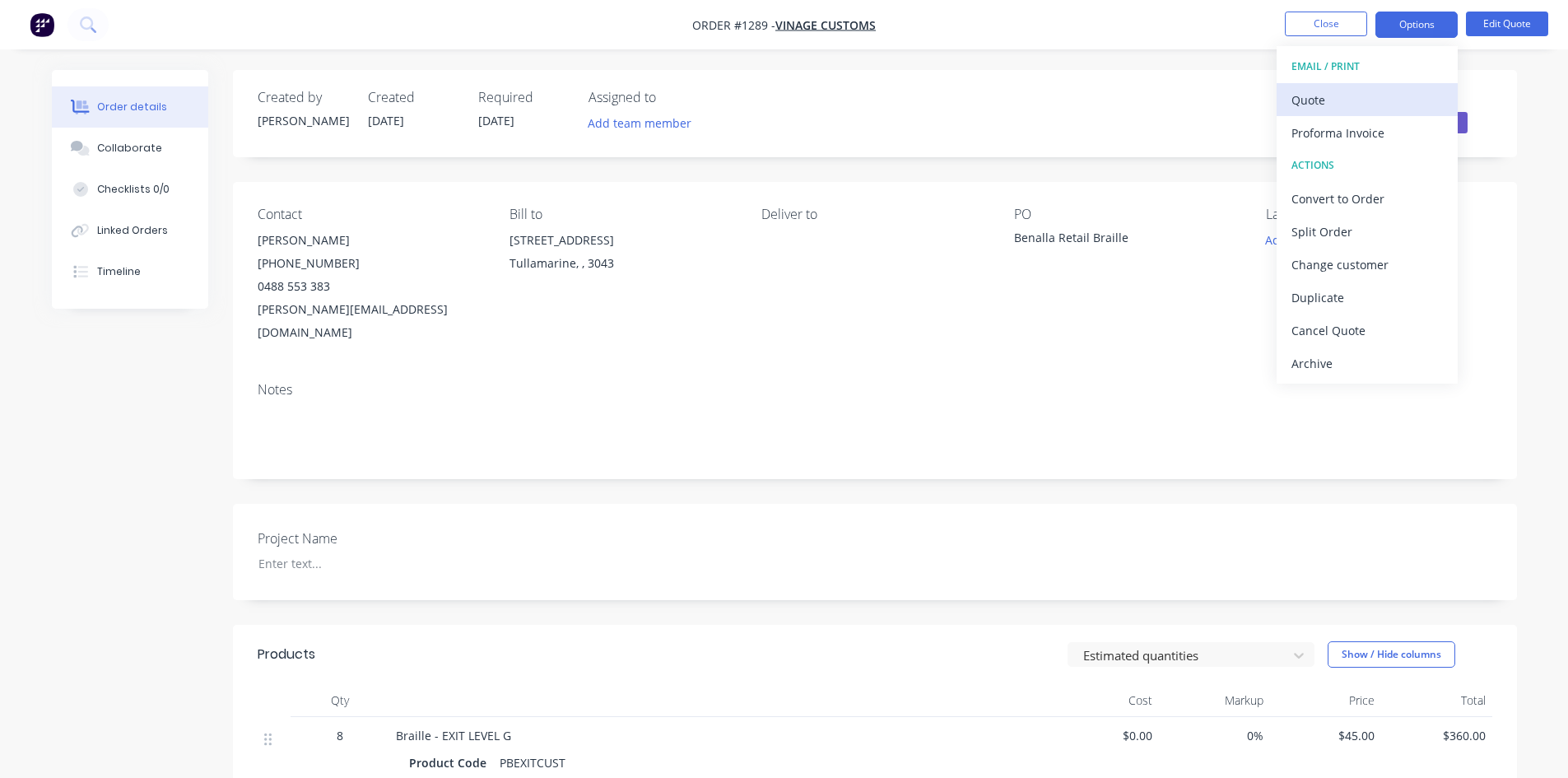
click at [1325, 97] on div "Quote" at bounding box center [1367, 100] width 152 height 24
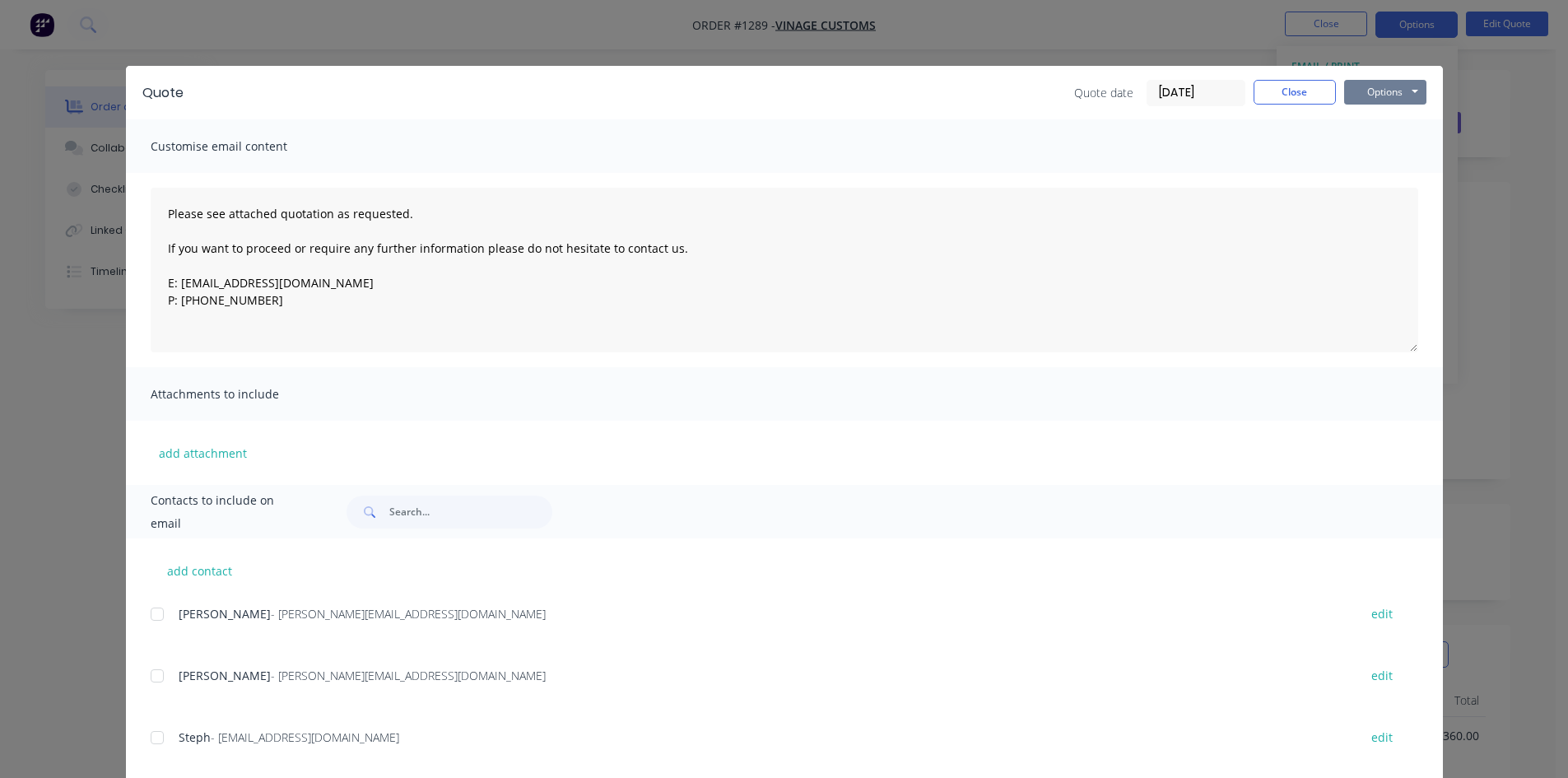
click at [1377, 97] on button "Options" at bounding box center [1386, 92] width 83 height 25
click at [1378, 151] on button "Print" at bounding box center [1397, 149] width 106 height 28
click at [1294, 93] on button "Close" at bounding box center [1295, 92] width 83 height 25
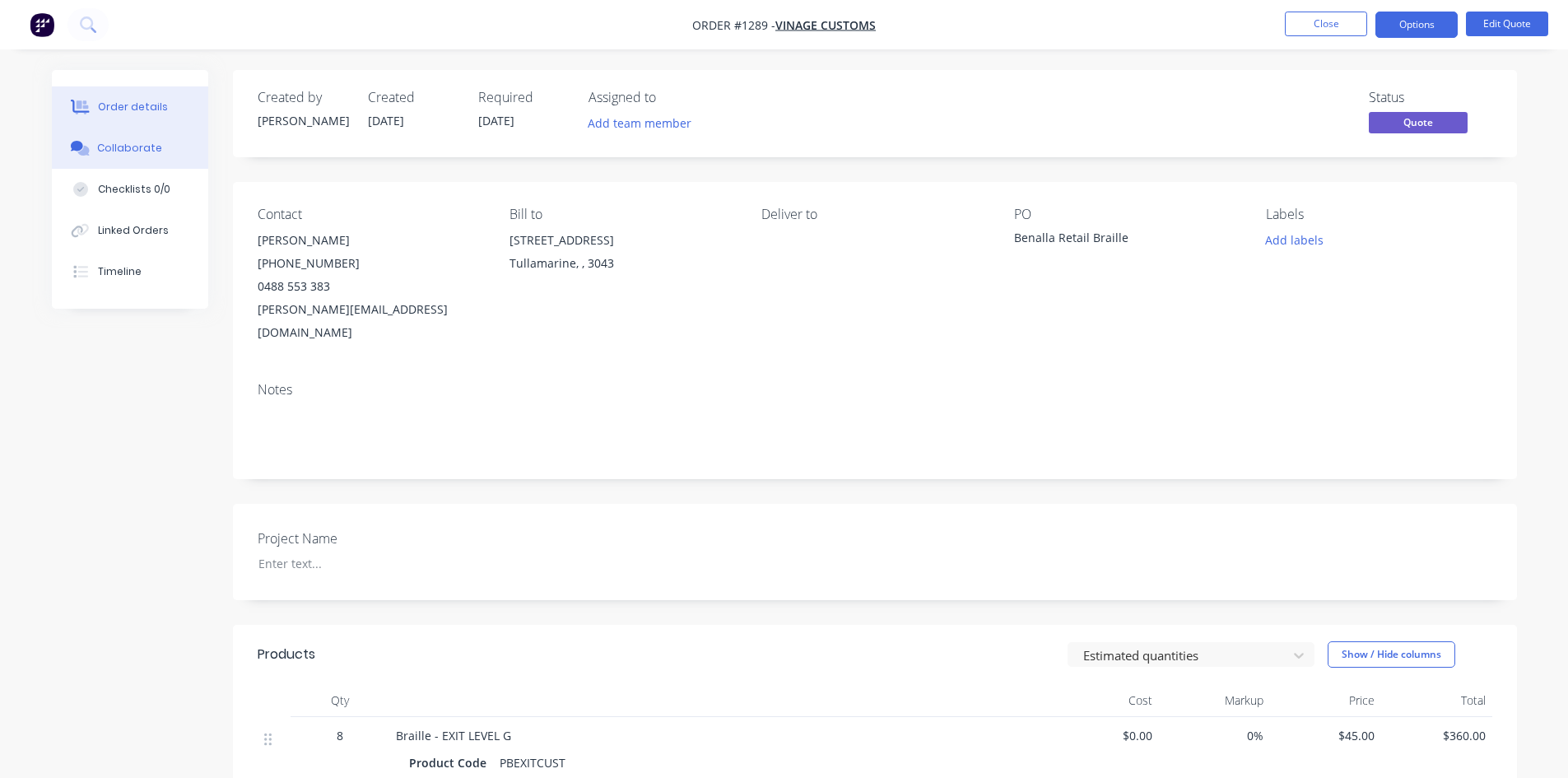
click at [159, 151] on button "Collaborate" at bounding box center [130, 148] width 156 height 41
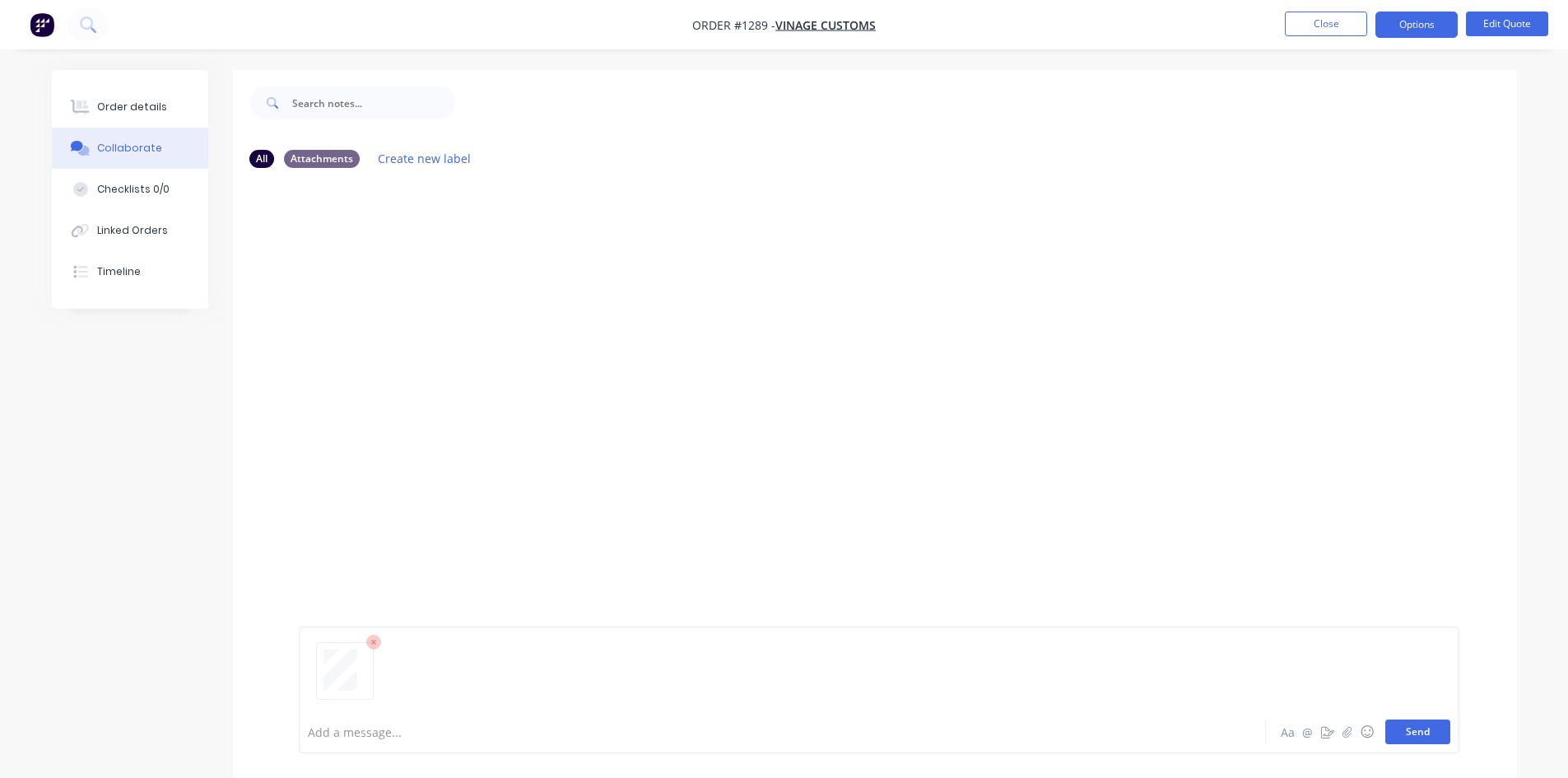
click at [1415, 741] on button "Send" at bounding box center [1418, 732] width 65 height 25
click at [117, 100] on div "Order details" at bounding box center [132, 107] width 70 height 15
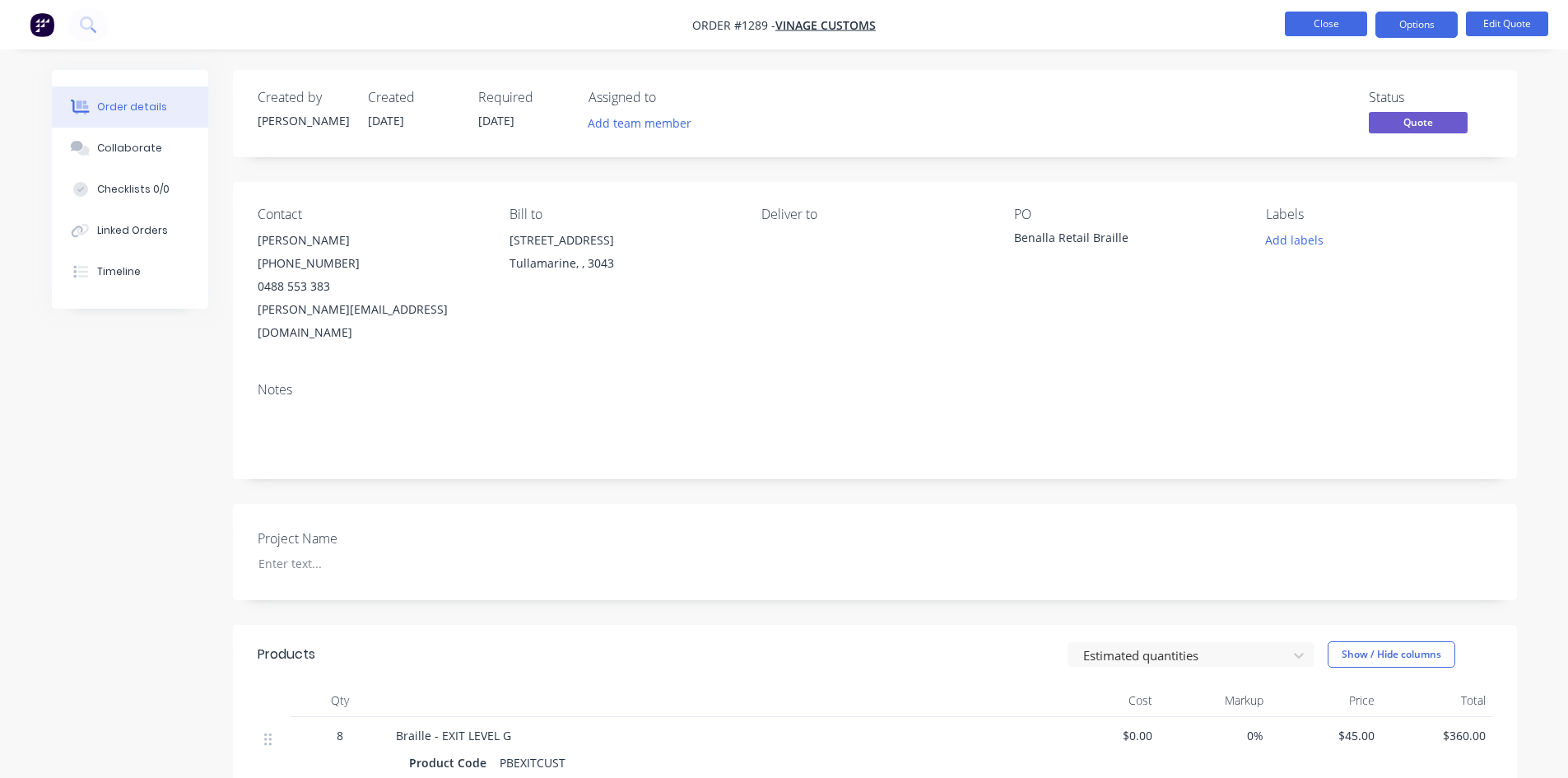
click at [1335, 16] on button "Close" at bounding box center [1326, 24] width 83 height 25
